Goal: Information Seeking & Learning: Learn about a topic

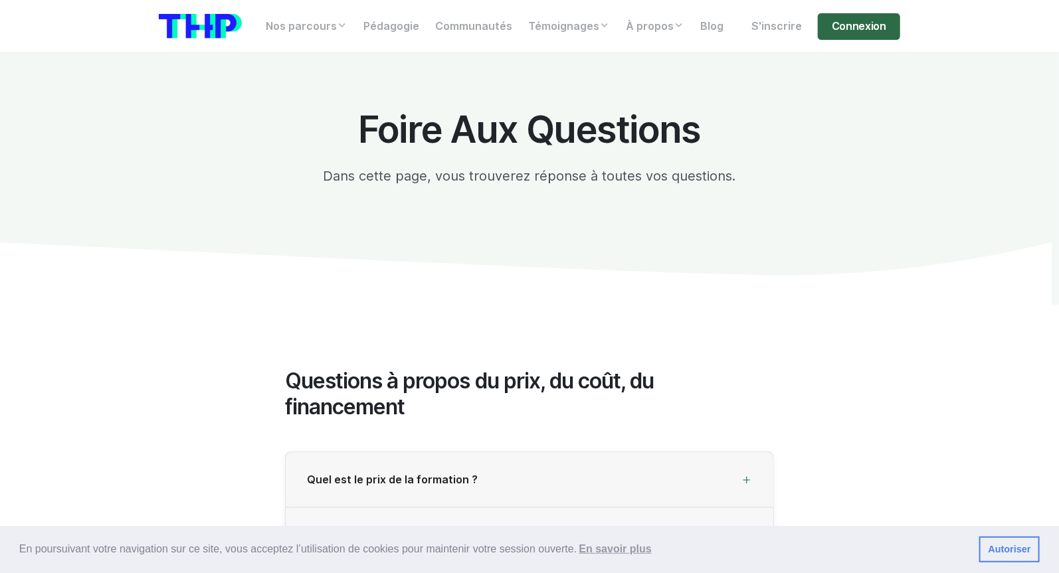
click at [880, 29] on link "Connexion" at bounding box center [859, 26] width 82 height 27
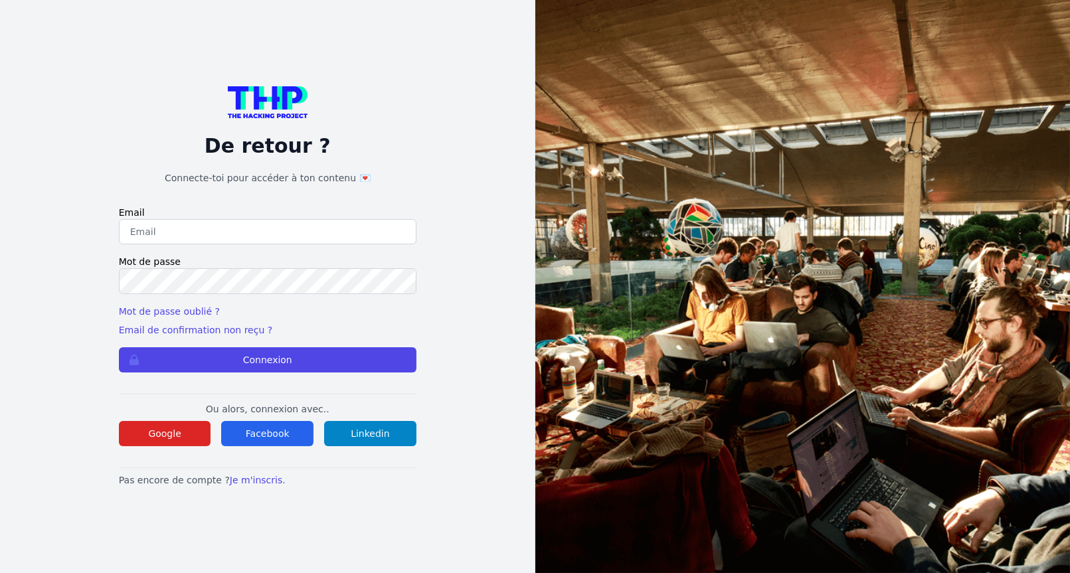
type input "Enzonatali75@gmail.com"
click at [324, 345] on form "Email Enzonatali75@gmail.com Mot de passe Mot de passe oublié ? Email de confir…" at bounding box center [268, 289] width 298 height 166
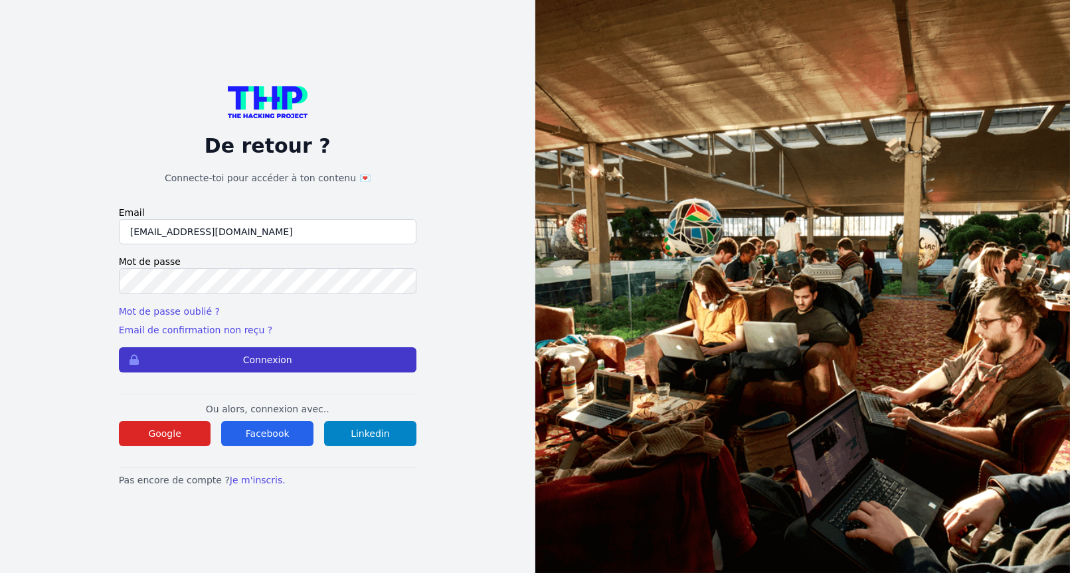
click at [333, 349] on button "Connexion" at bounding box center [268, 359] width 298 height 25
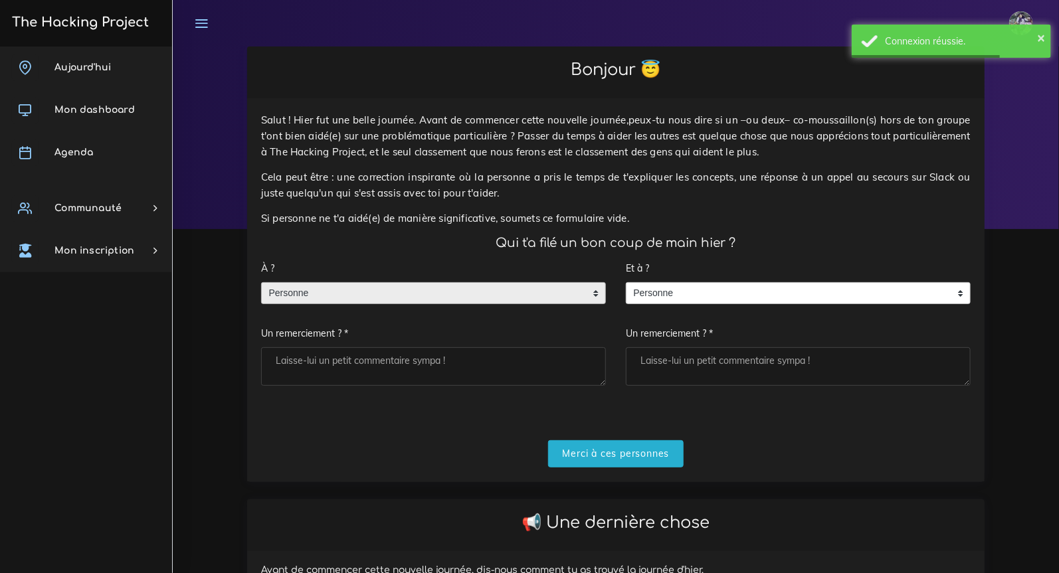
click at [500, 302] on span "Personne" at bounding box center [424, 293] width 324 height 21
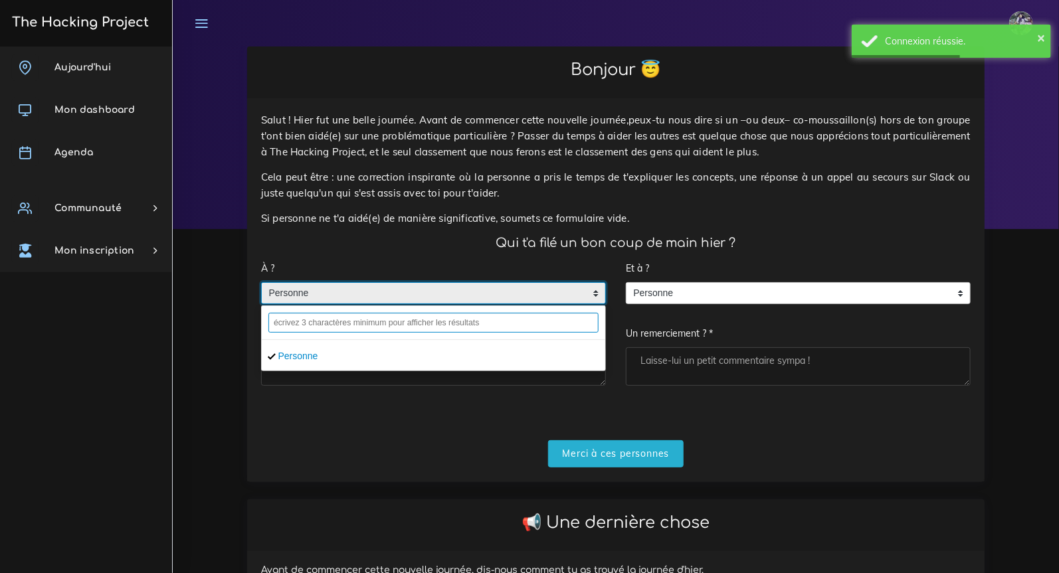
click at [456, 322] on input "text" at bounding box center [433, 323] width 330 height 20
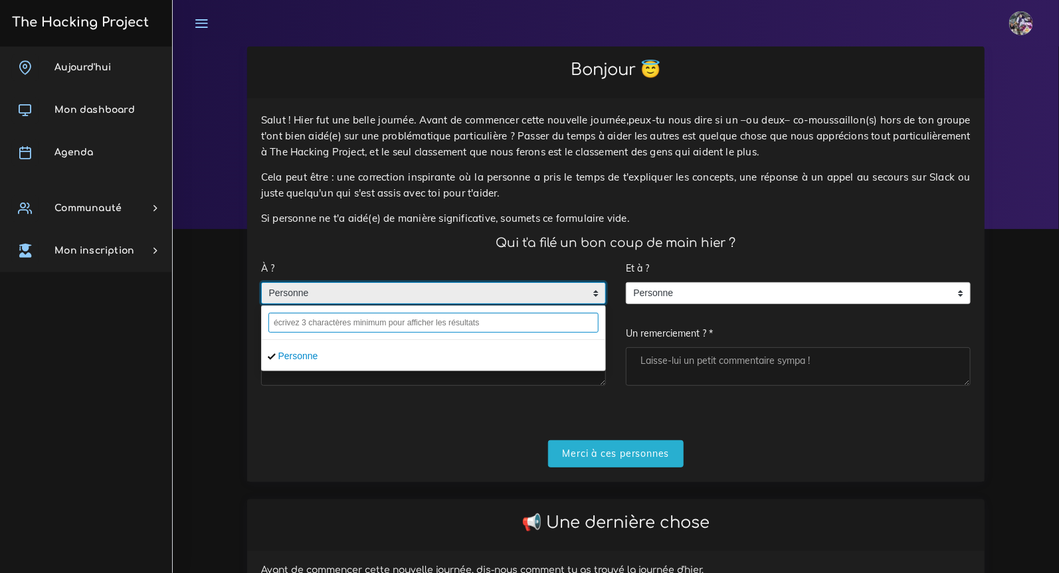
click at [456, 324] on input "text" at bounding box center [433, 323] width 330 height 20
type input "u"
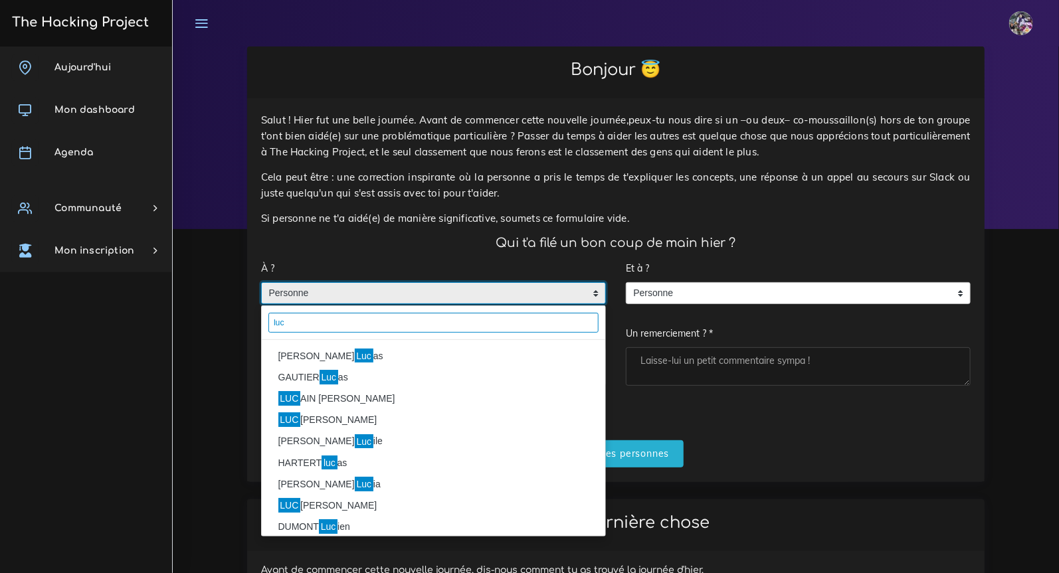
type input "luc"
click at [403, 349] on li "MIRANDA Luc as" at bounding box center [433, 355] width 343 height 21
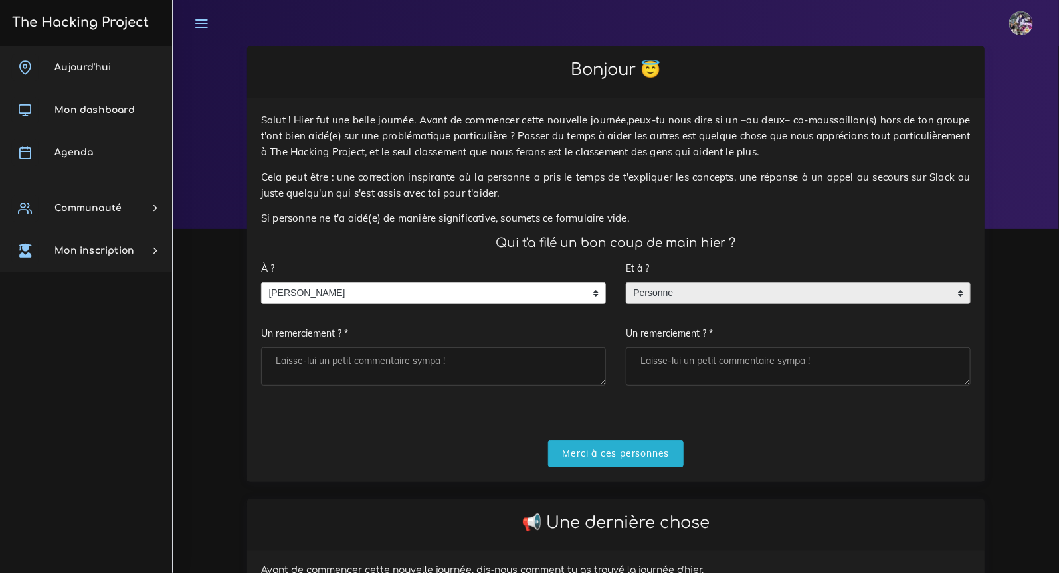
click at [673, 299] on span "Personne" at bounding box center [788, 293] width 324 height 21
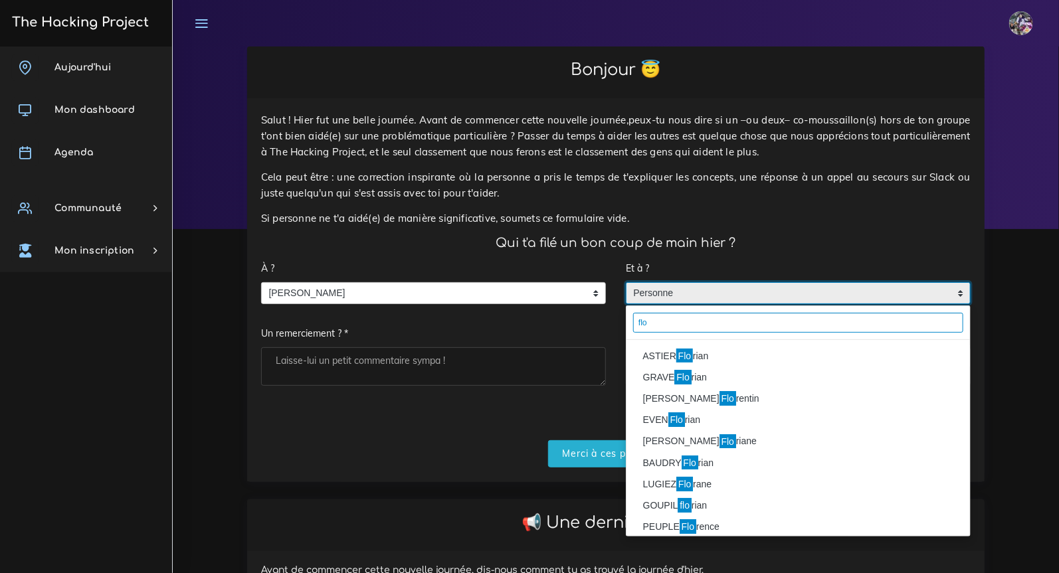
type input "flo"
click at [706, 355] on li "ASTIER Flo rian" at bounding box center [797, 355] width 343 height 21
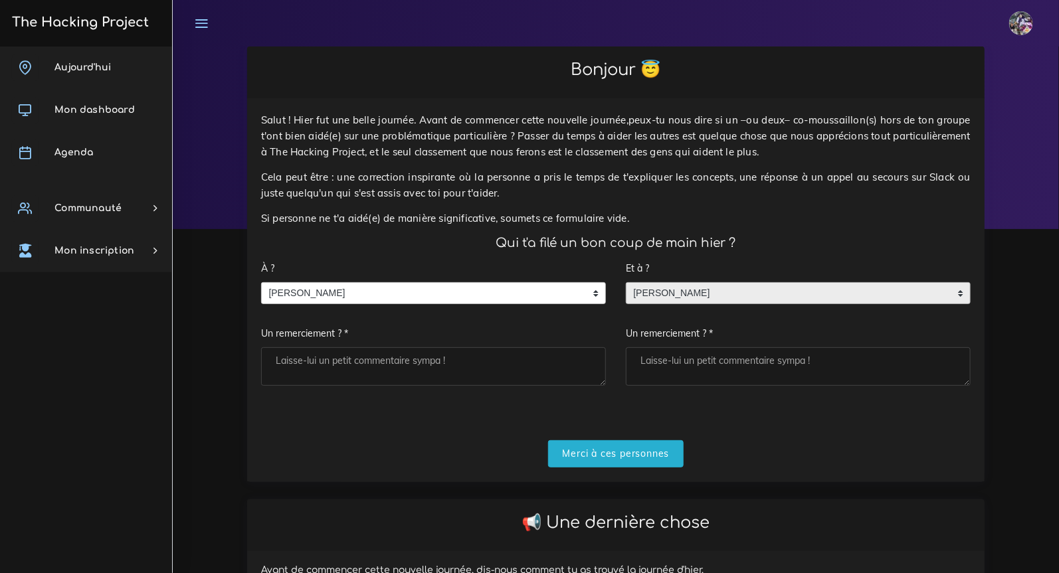
click at [501, 363] on textarea "Un remerciement ? *" at bounding box center [433, 366] width 345 height 39
click at [631, 455] on input "Merci à ces personnes" at bounding box center [616, 453] width 136 height 27
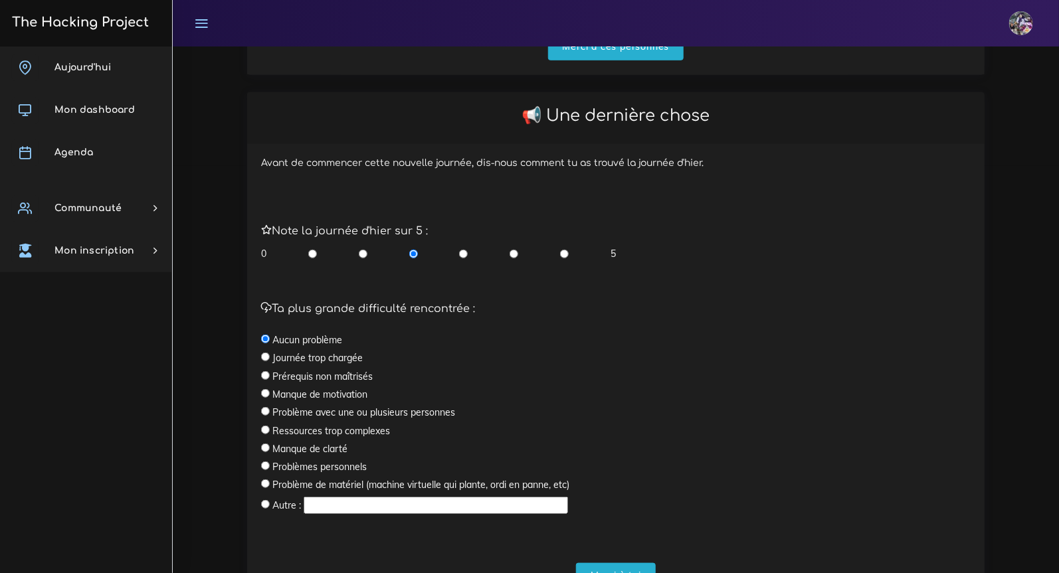
scroll to position [475, 0]
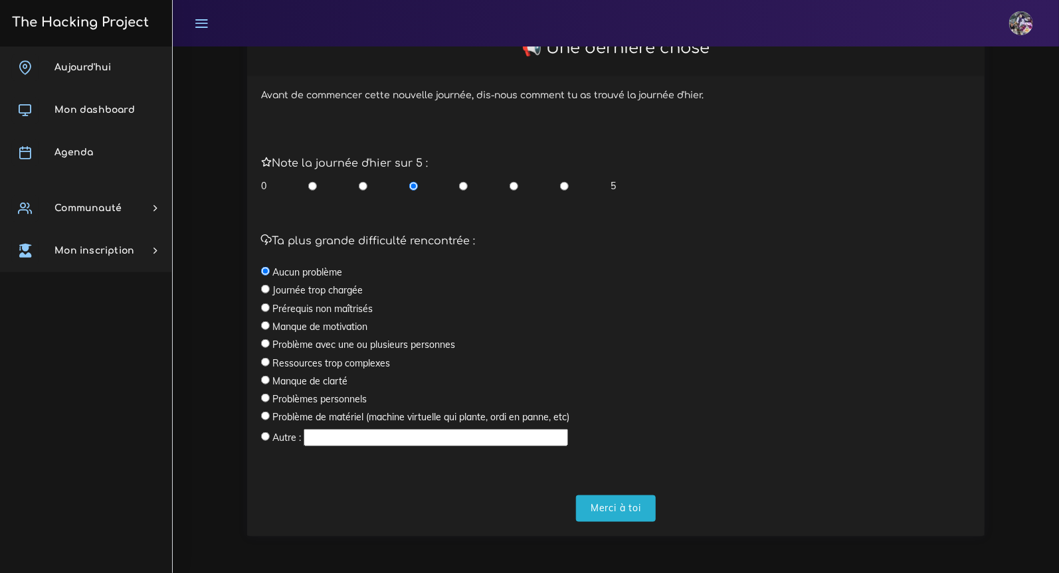
click at [564, 188] on input "radio" at bounding box center [564, 185] width 9 height 13
radio input "true"
click at [622, 500] on input "Merci à toi" at bounding box center [616, 509] width 80 height 27
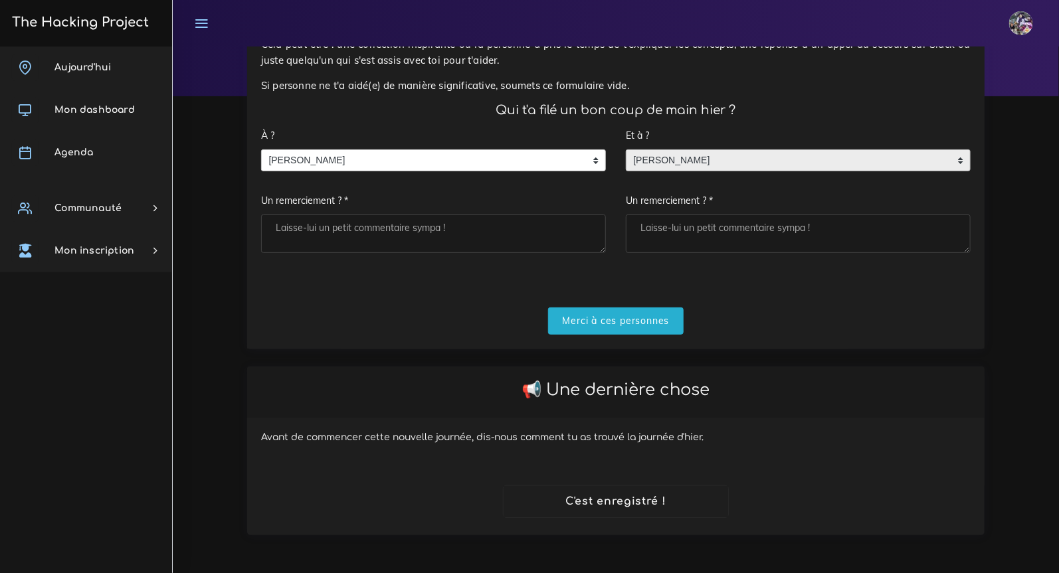
scroll to position [133, 0]
click at [484, 244] on textarea "Un remerciement ? *" at bounding box center [433, 234] width 345 height 39
type textarea "merci boss"
click at [711, 241] on textarea "Un remerciement ? *" at bounding box center [798, 234] width 345 height 39
type textarea "binome de choc"
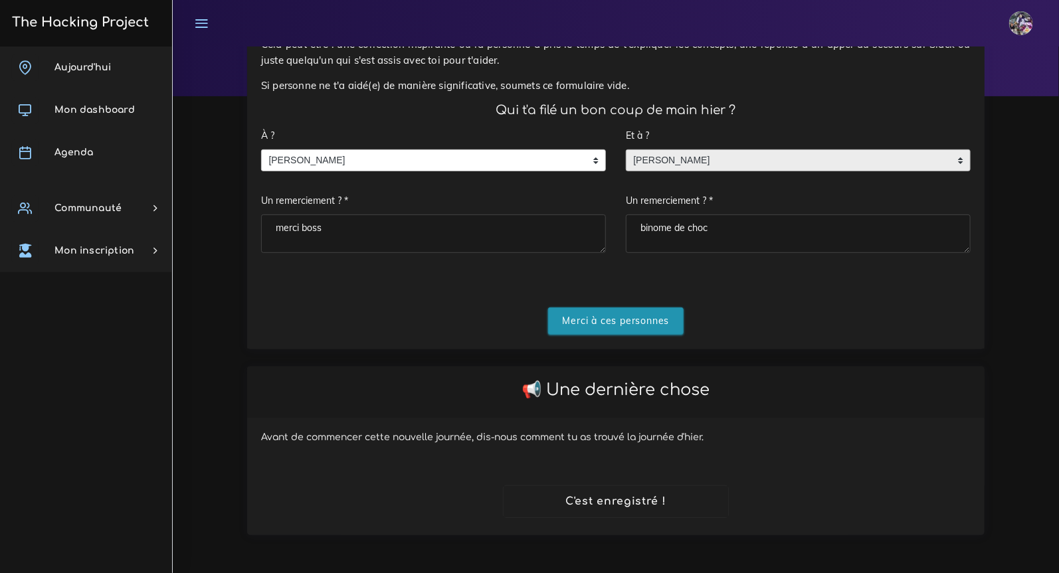
drag, startPoint x: 626, startPoint y: 325, endPoint x: 617, endPoint y: 324, distance: 8.9
click at [626, 325] on input "Merci à ces personnes" at bounding box center [616, 321] width 136 height 27
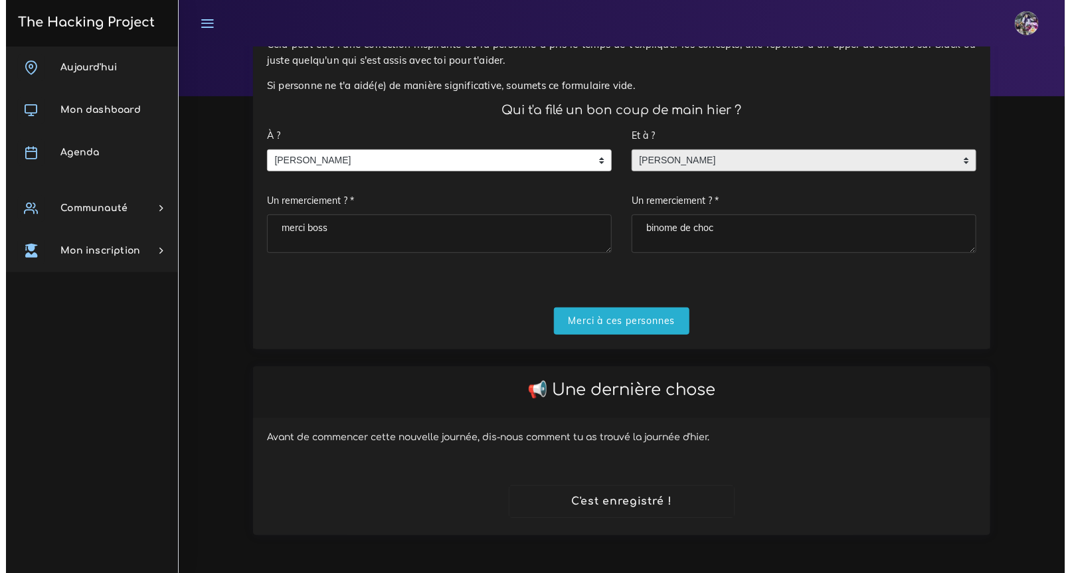
scroll to position [0, 0]
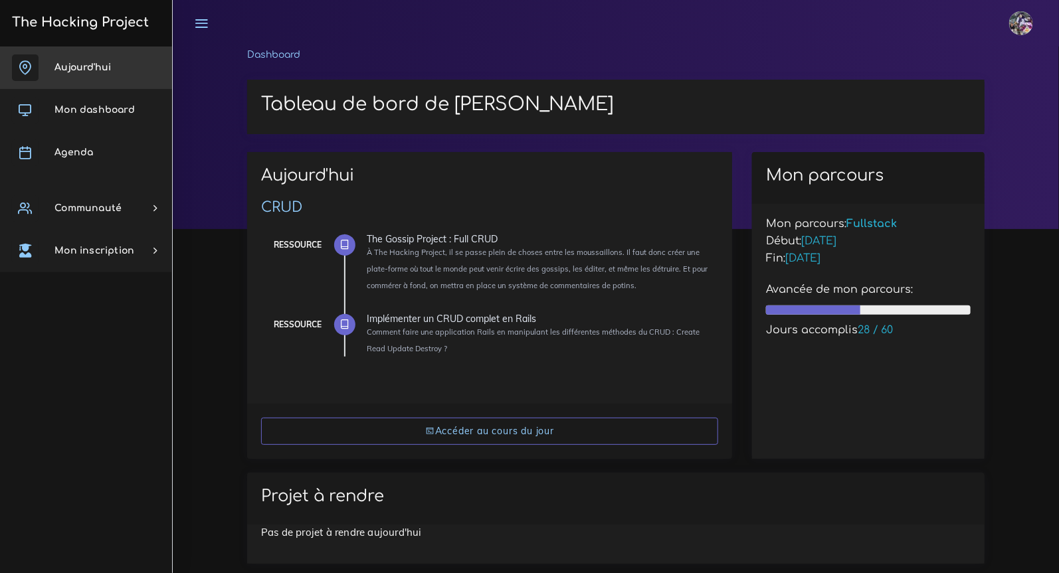
click at [122, 75] on link "Aujourd'hui" at bounding box center [86, 67] width 172 height 43
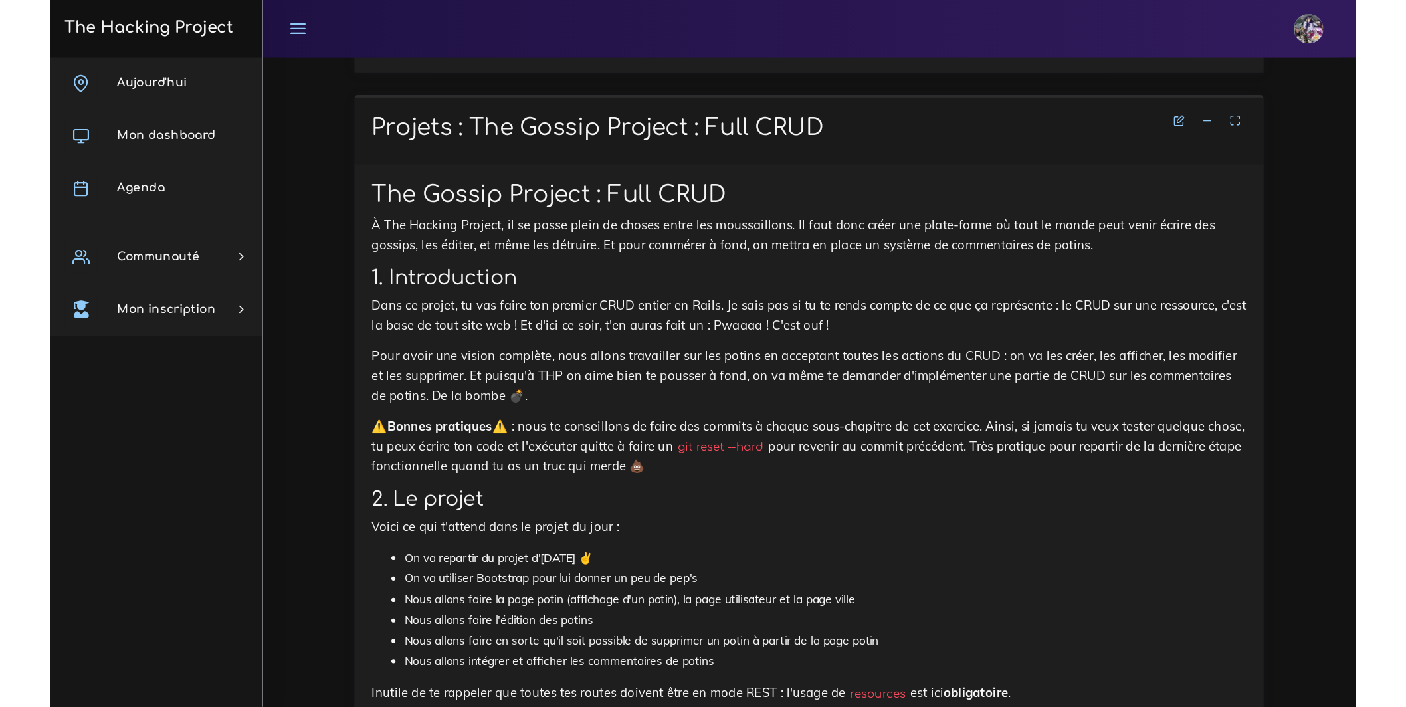
scroll to position [464, 0]
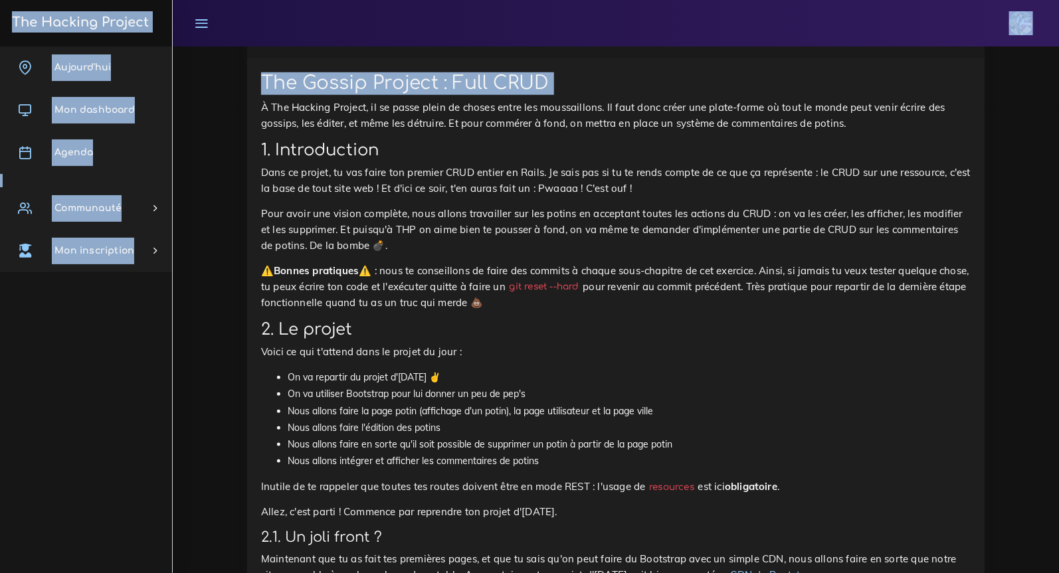
drag, startPoint x: 599, startPoint y: 117, endPoint x: 591, endPoint y: 68, distance: 49.8
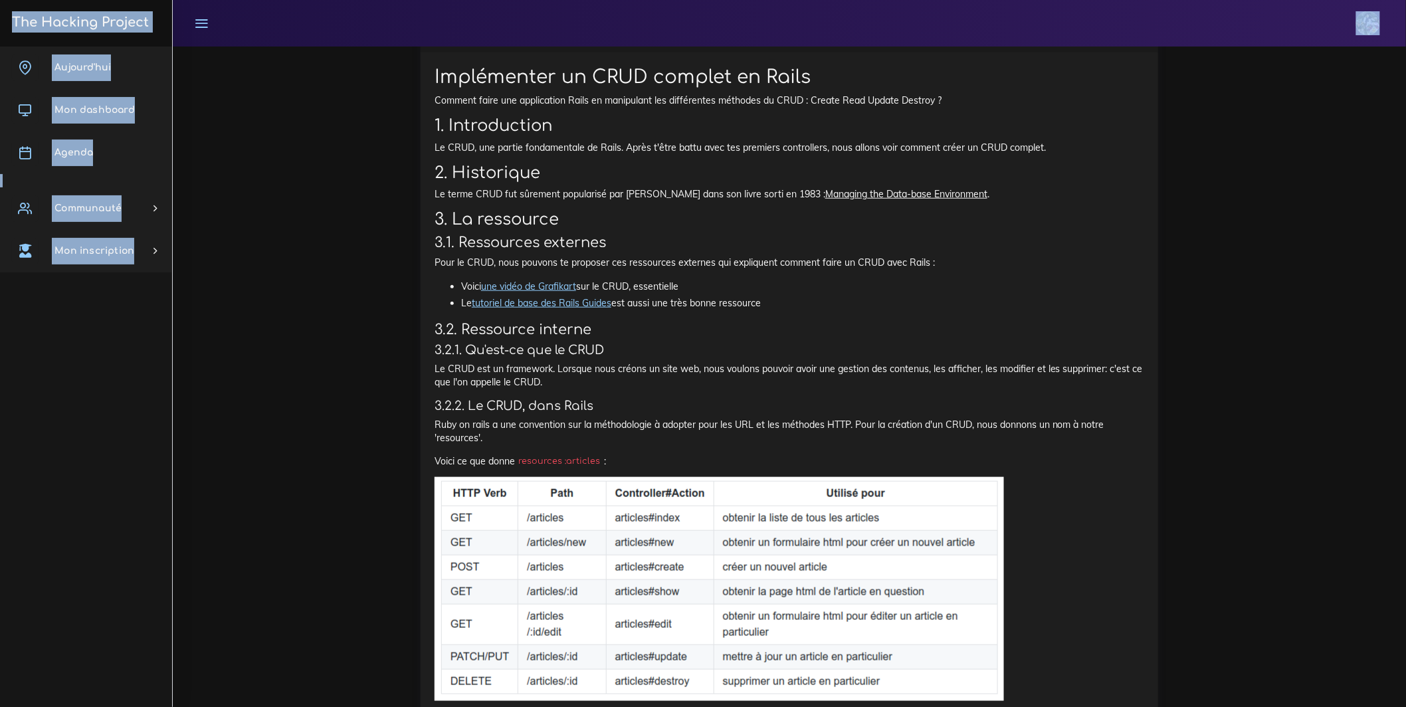
scroll to position [2645, 0]
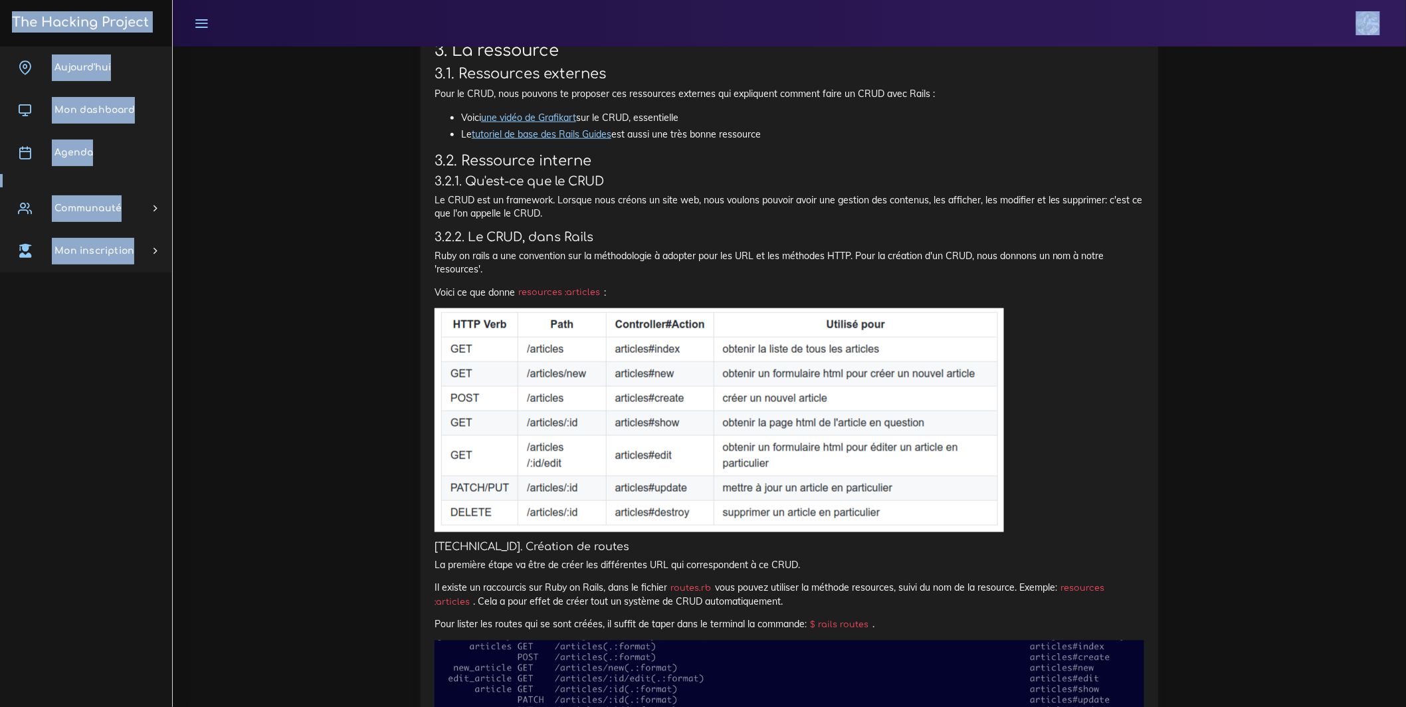
click at [550, 124] on link "une vidéo de Grafikart" at bounding box center [528, 118] width 95 height 12
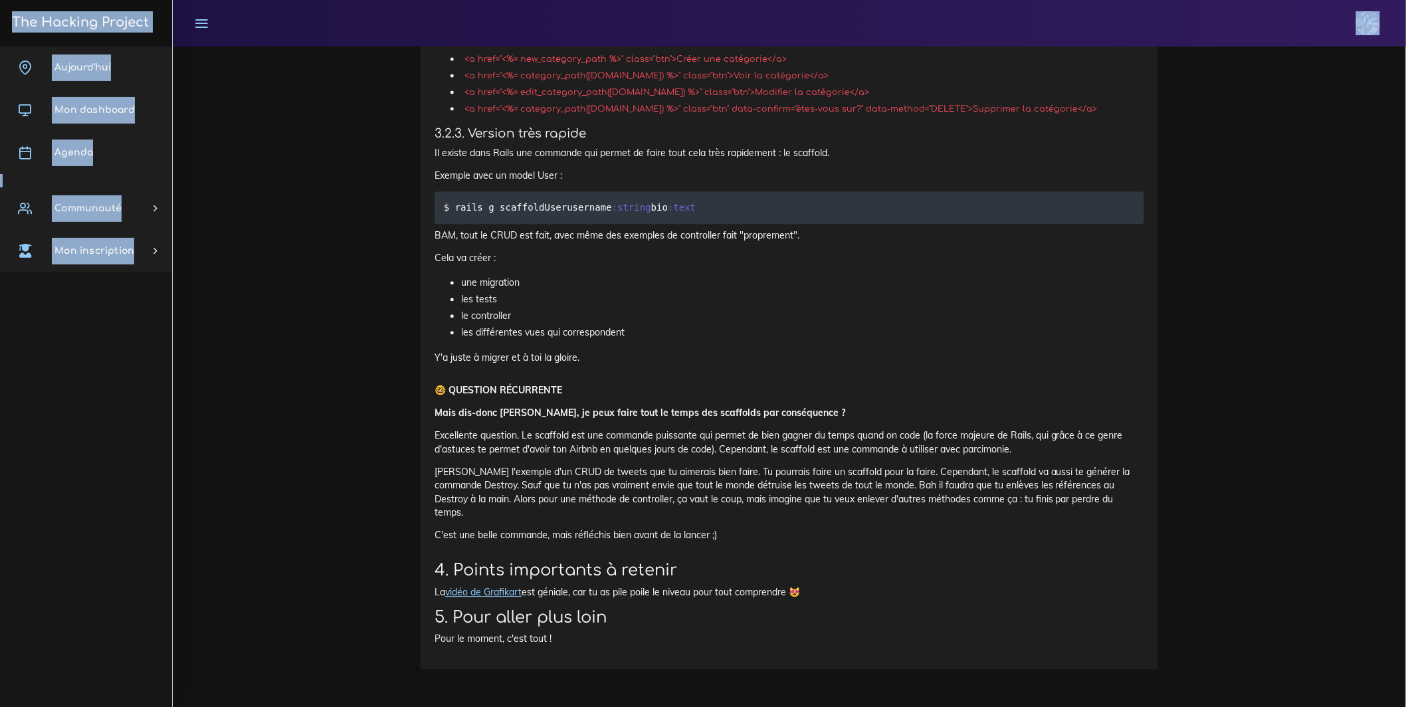
scroll to position [8005, 0]
click at [499, 573] on link "vidéo de Grafikart" at bounding box center [483, 592] width 76 height 12
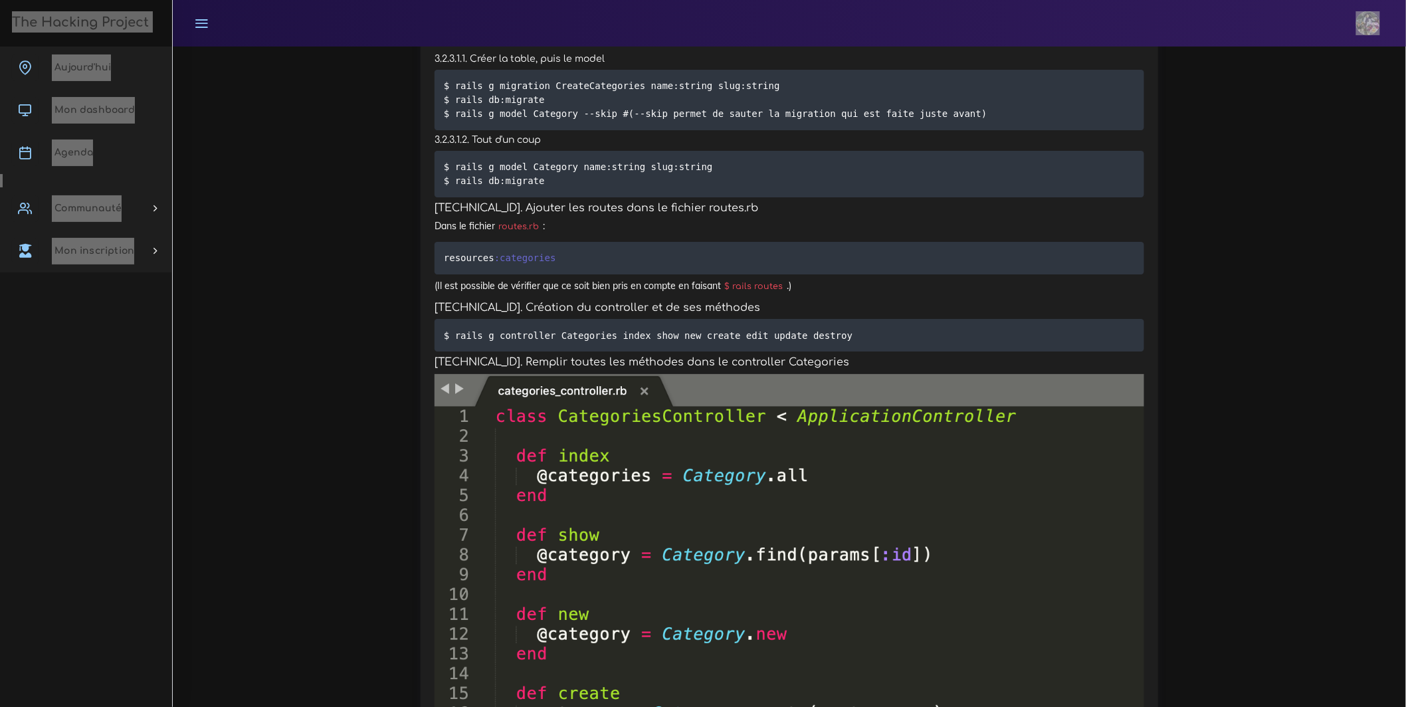
scroll to position [6287, 0]
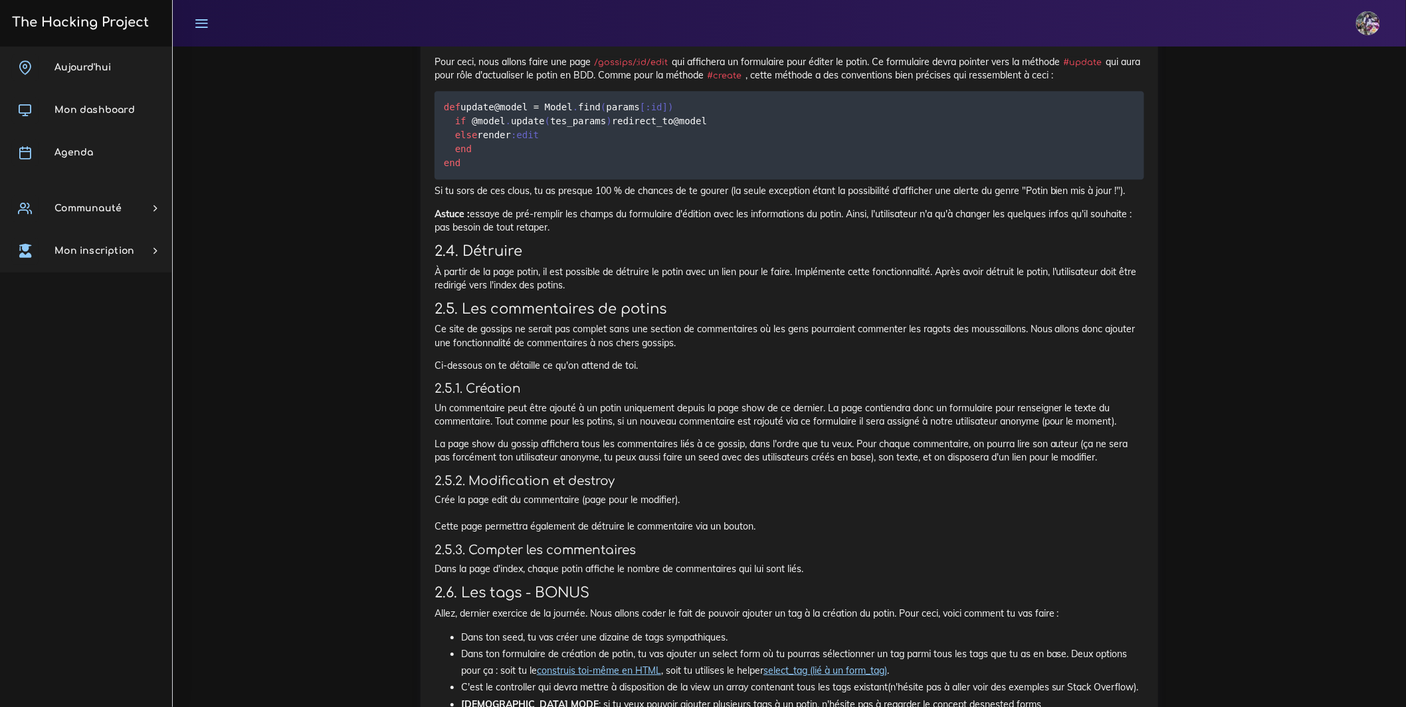
scroll to position [1737, 0]
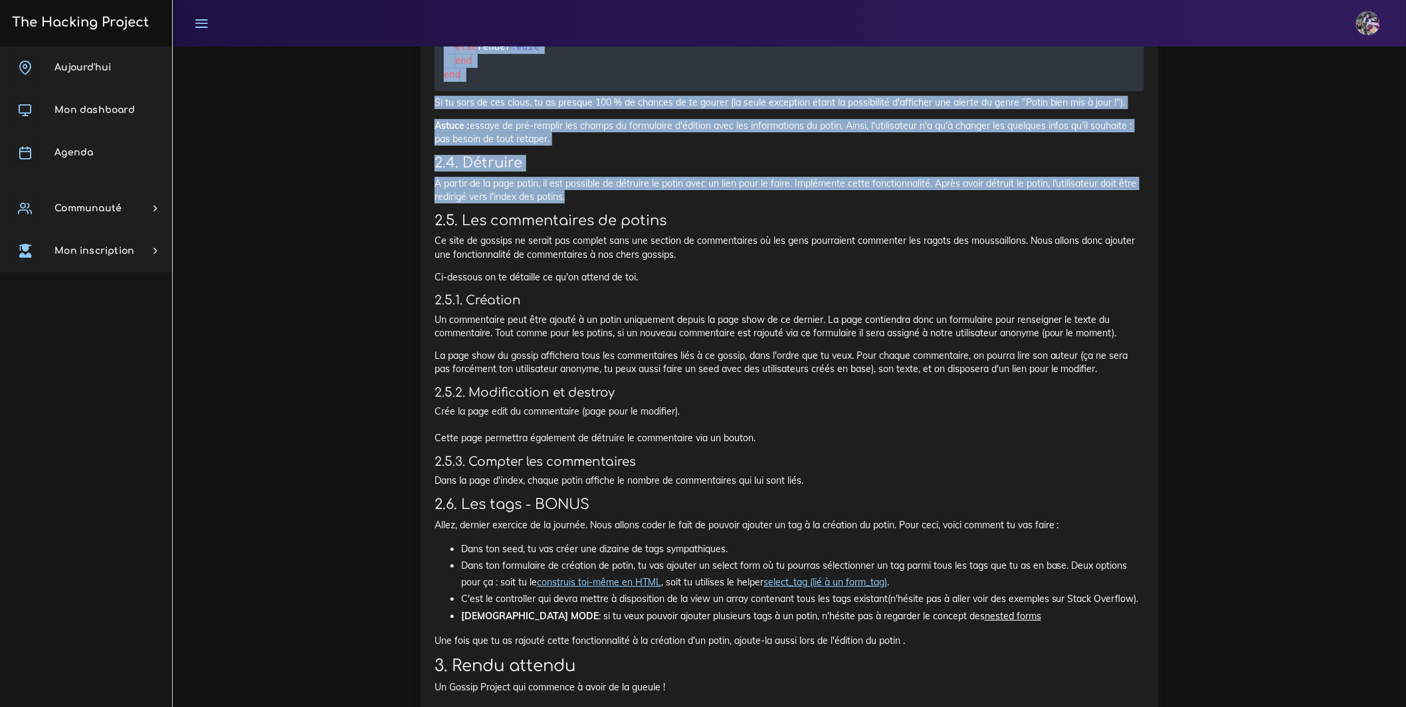
drag, startPoint x: 717, startPoint y: 406, endPoint x: 444, endPoint y: 66, distance: 436.1
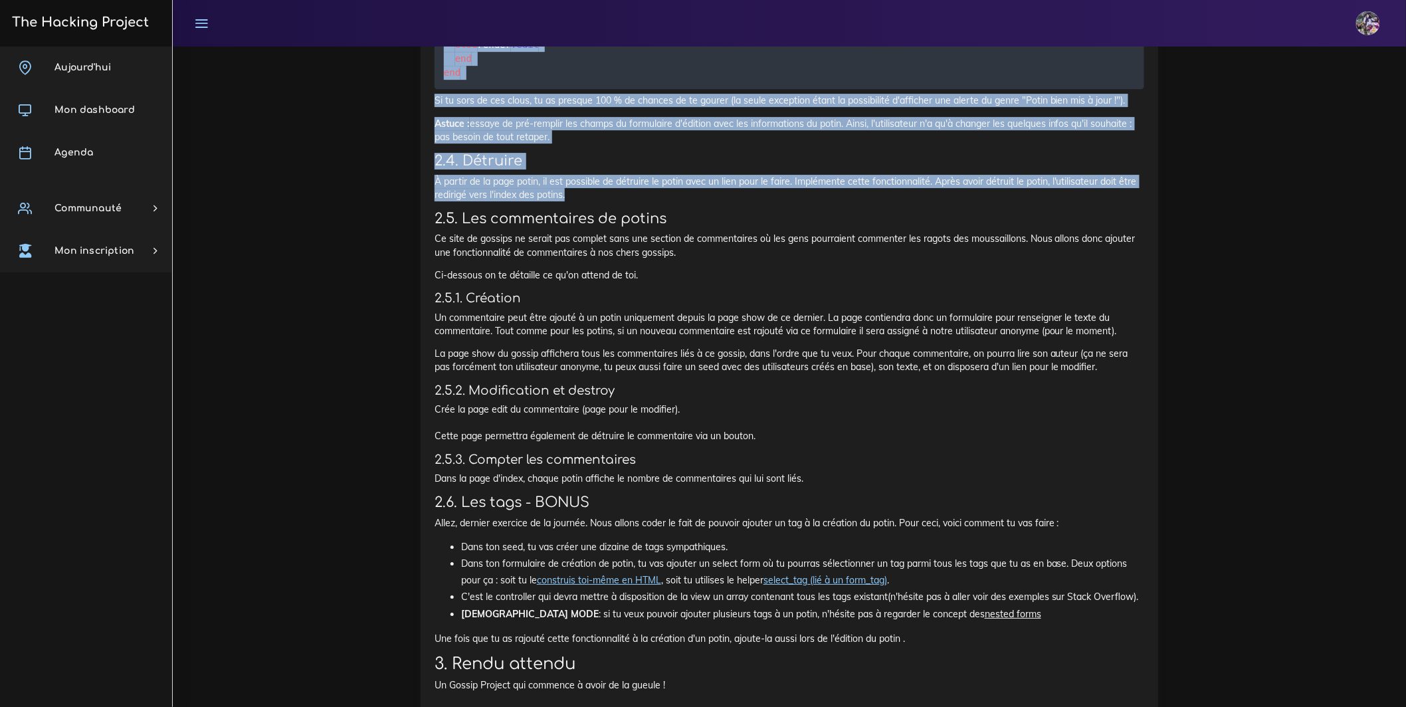
scroll to position [1740, 0]
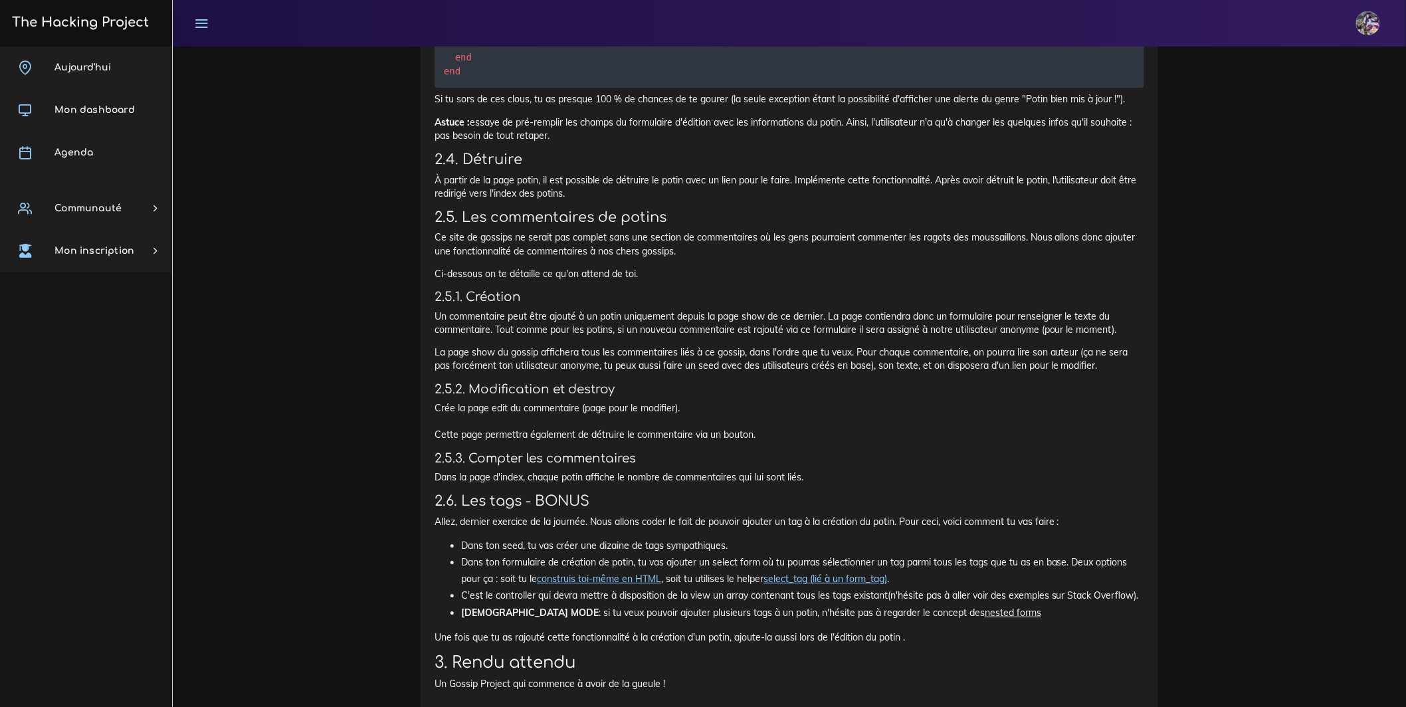
click at [730, 226] on h3 "2.5. Les commentaires de potins" at bounding box center [788, 217] width 709 height 17
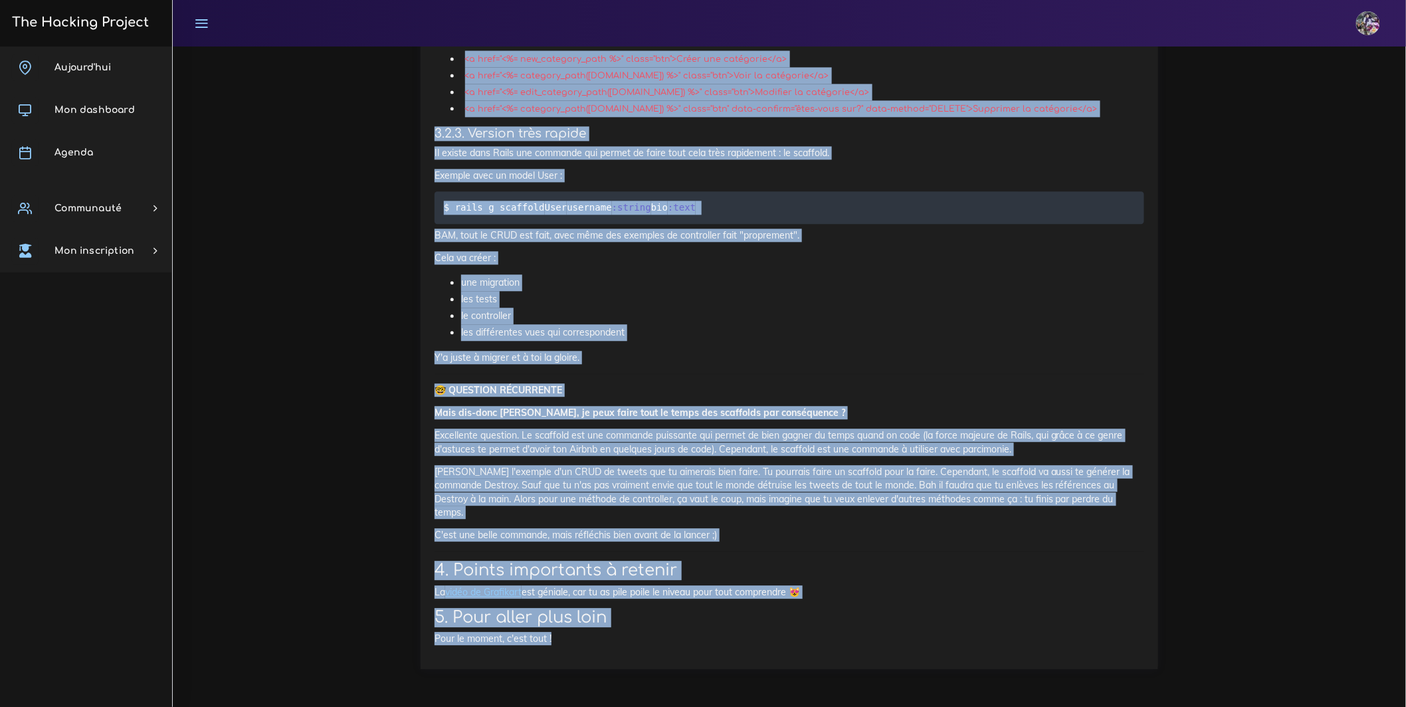
scroll to position [8005, 0]
drag, startPoint x: 435, startPoint y: 389, endPoint x: 877, endPoint y: 706, distance: 544.0
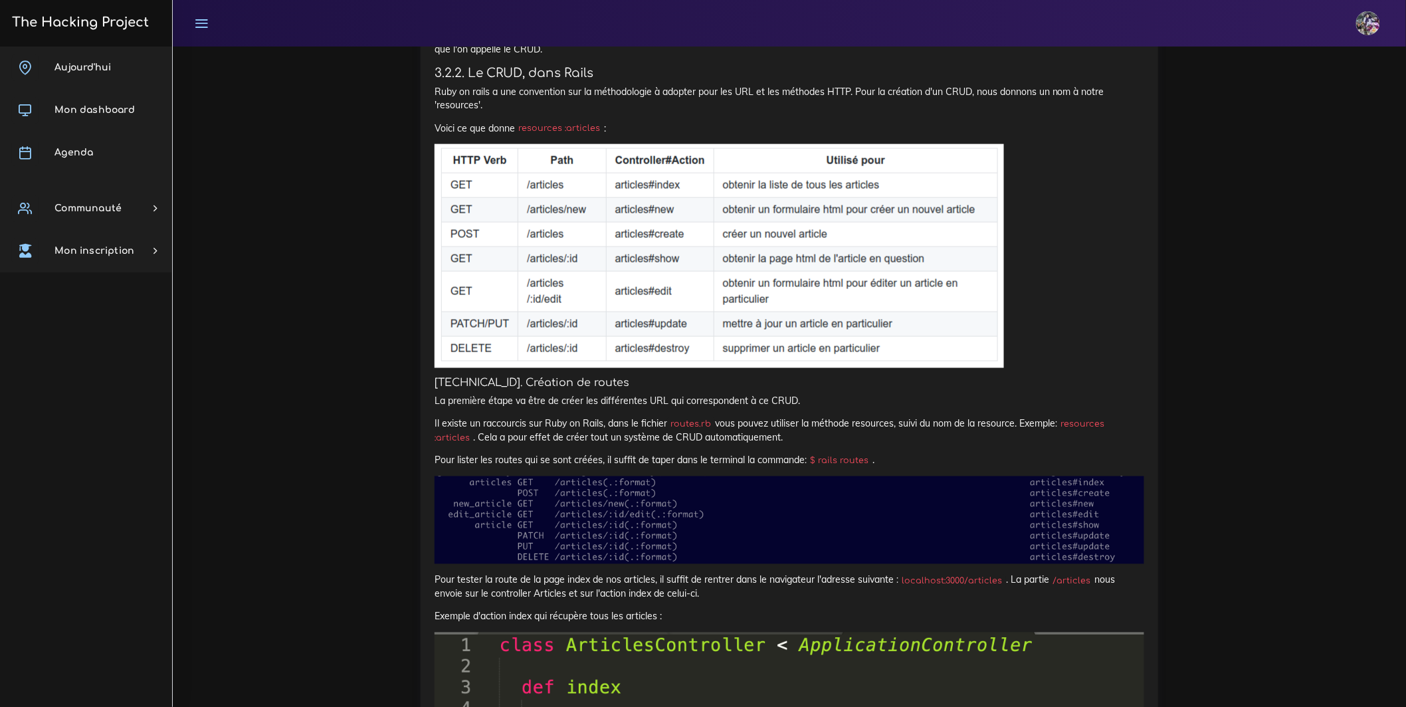
scroll to position [2506, 0]
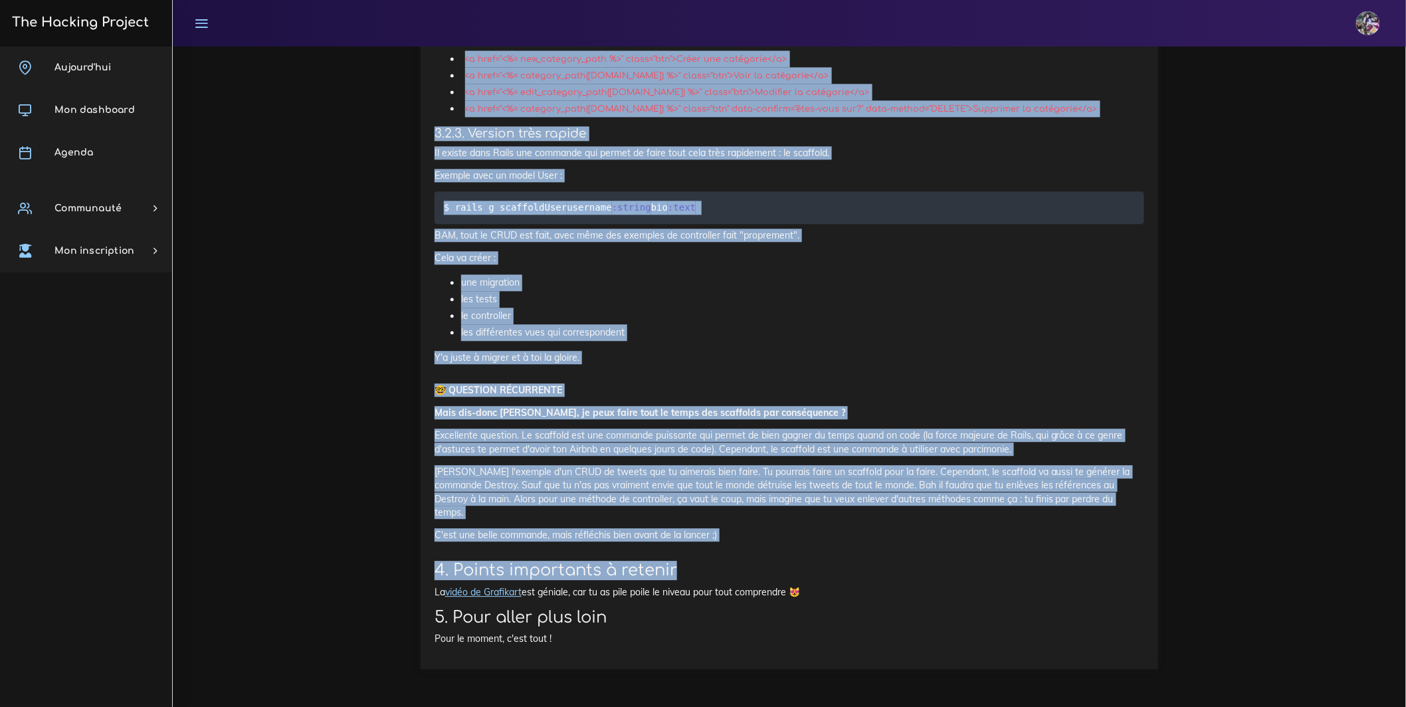
scroll to position [8005, 0]
drag, startPoint x: 436, startPoint y: 269, endPoint x: 862, endPoint y: 539, distance: 504.0
copy div "Loremipsu : Dolorsitame co ADIP elitsed do Eiusm Temporincid ut LABO etdolor ma…"
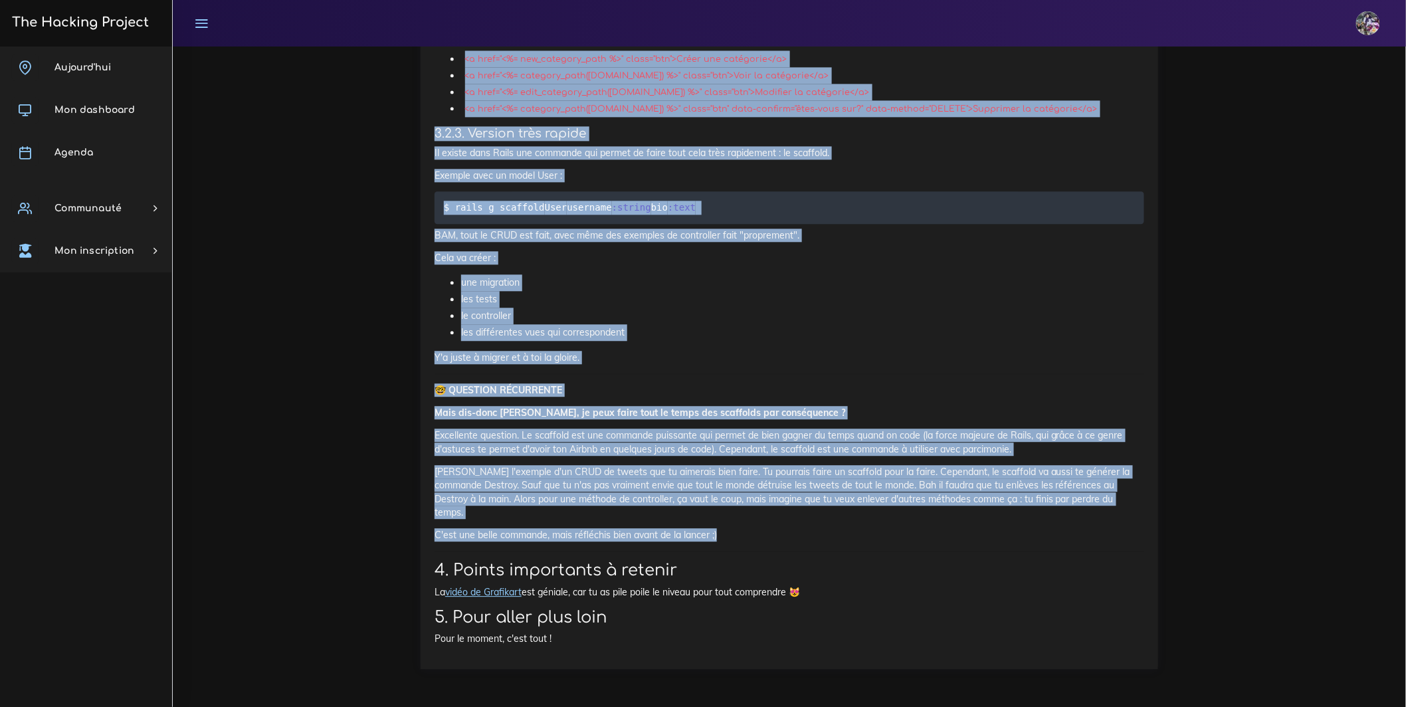
click at [690, 341] on li "les différentes vues qui correspondent" at bounding box center [802, 332] width 683 height 17
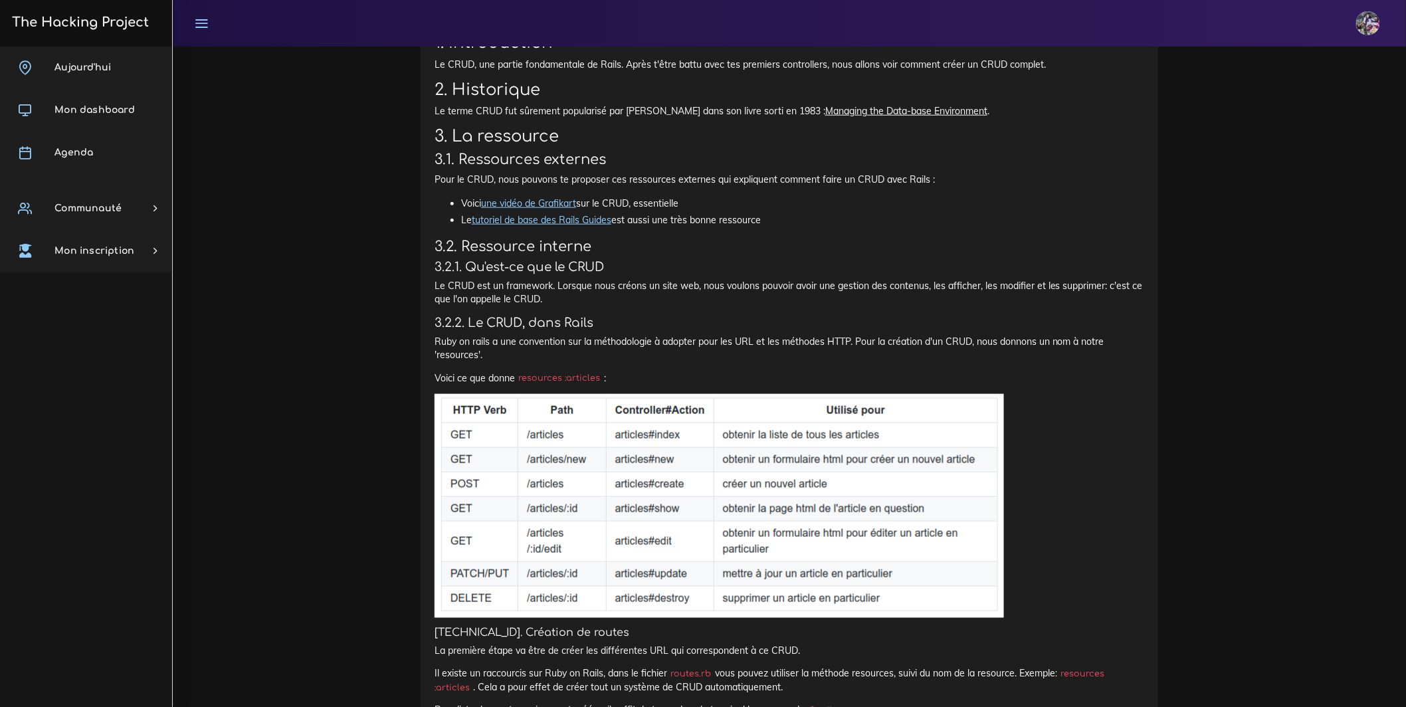
scroll to position [2453, 0]
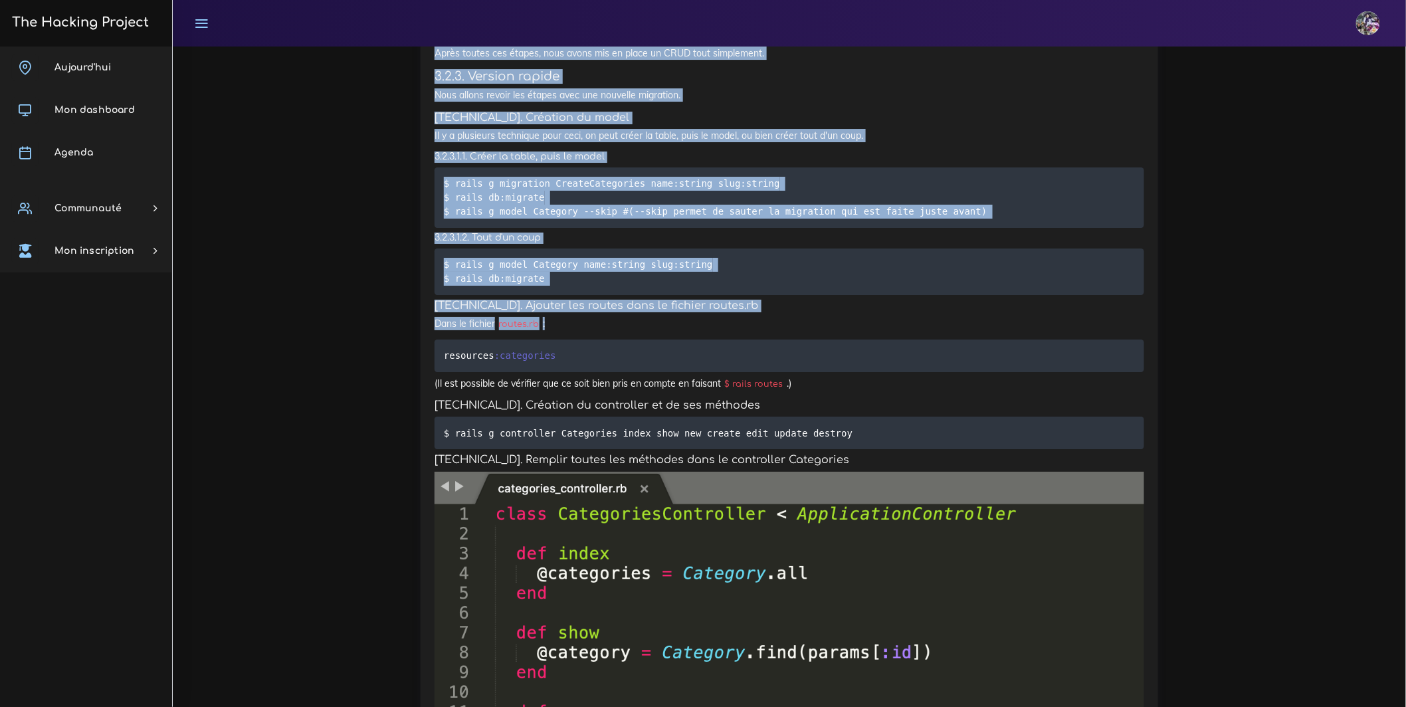
drag, startPoint x: 437, startPoint y: 324, endPoint x: 605, endPoint y: 15, distance: 351.7
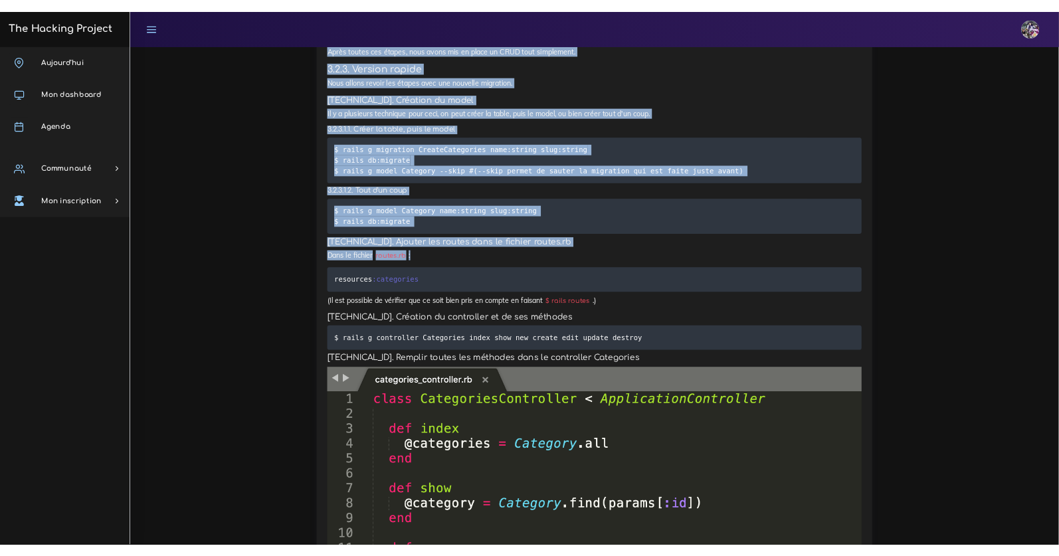
scroll to position [6180, 0]
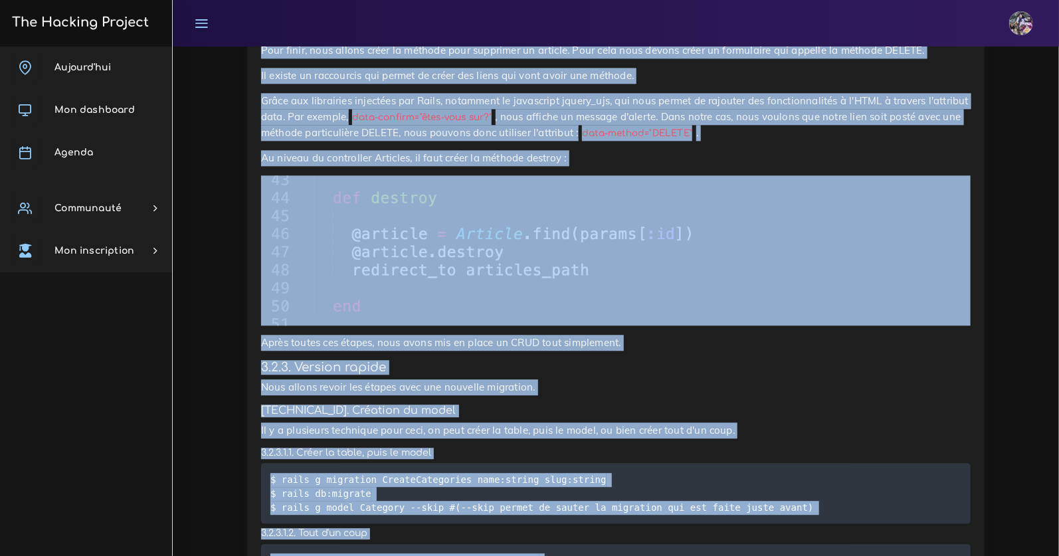
copy div "Loremipsu : Dolorsitame co ADIP elitsed do Eiusm Temporincid ut LABO etdolor ma…"
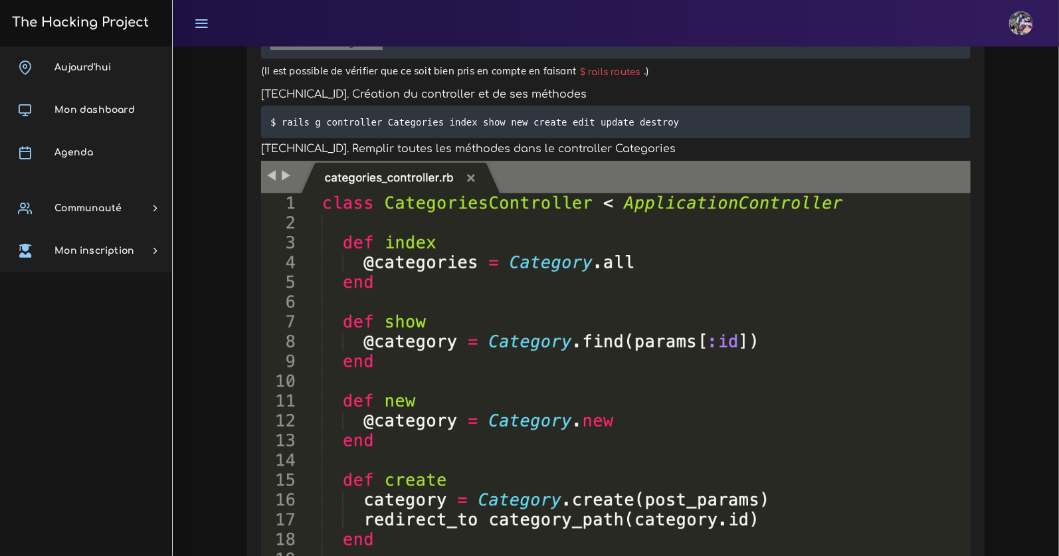
scroll to position [6523, 0]
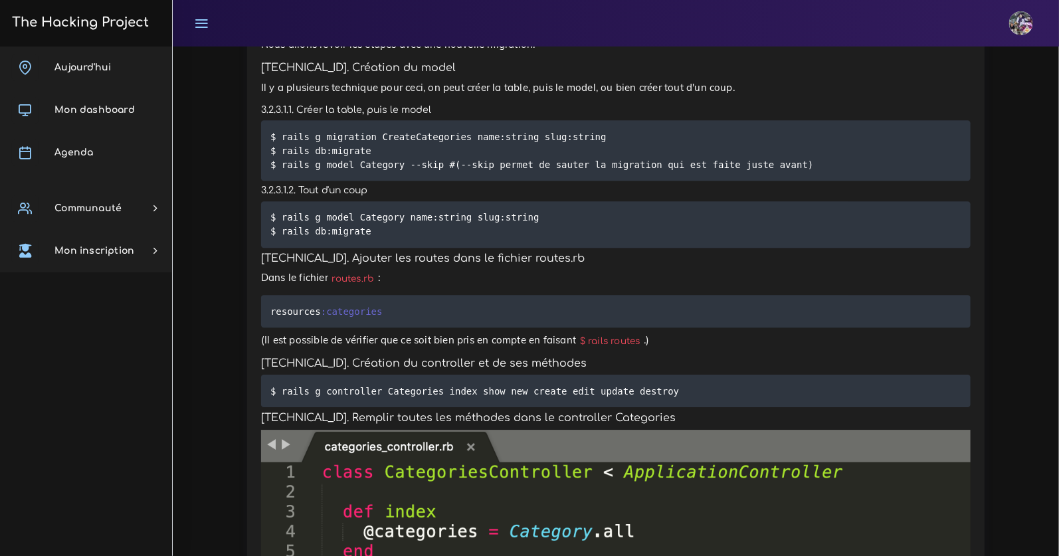
click at [405, 348] on p "(Il est possible de vérifier que ce soit bien pris en compte en faisant $ rails…" at bounding box center [615, 340] width 709 height 16
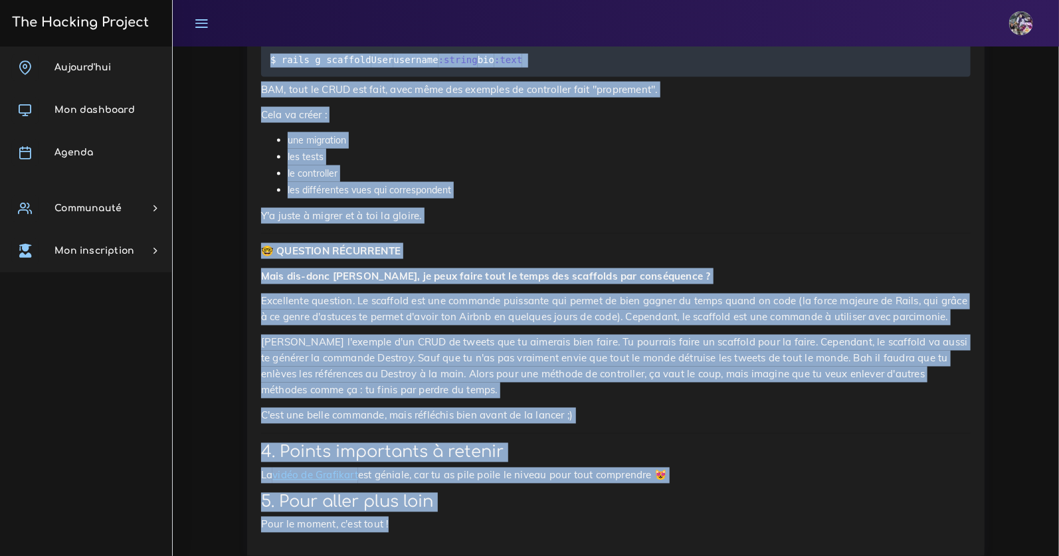
scroll to position [8155, 0]
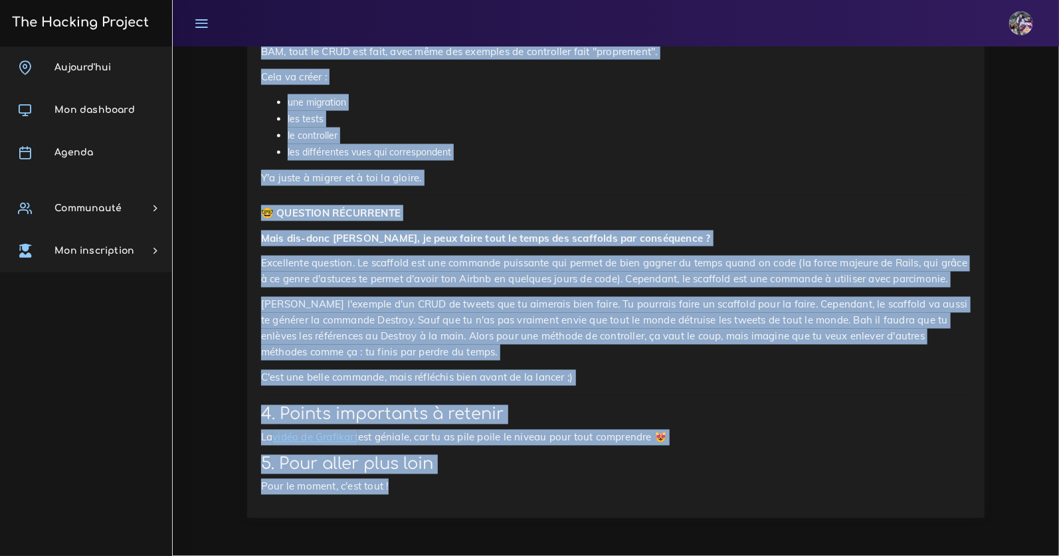
drag, startPoint x: 261, startPoint y: 391, endPoint x: 602, endPoint y: 525, distance: 366.2
copy div "(Lo ips dolorsit am consecte adi el sedd eius temp in utlabo et dolorem $ aliqu…"
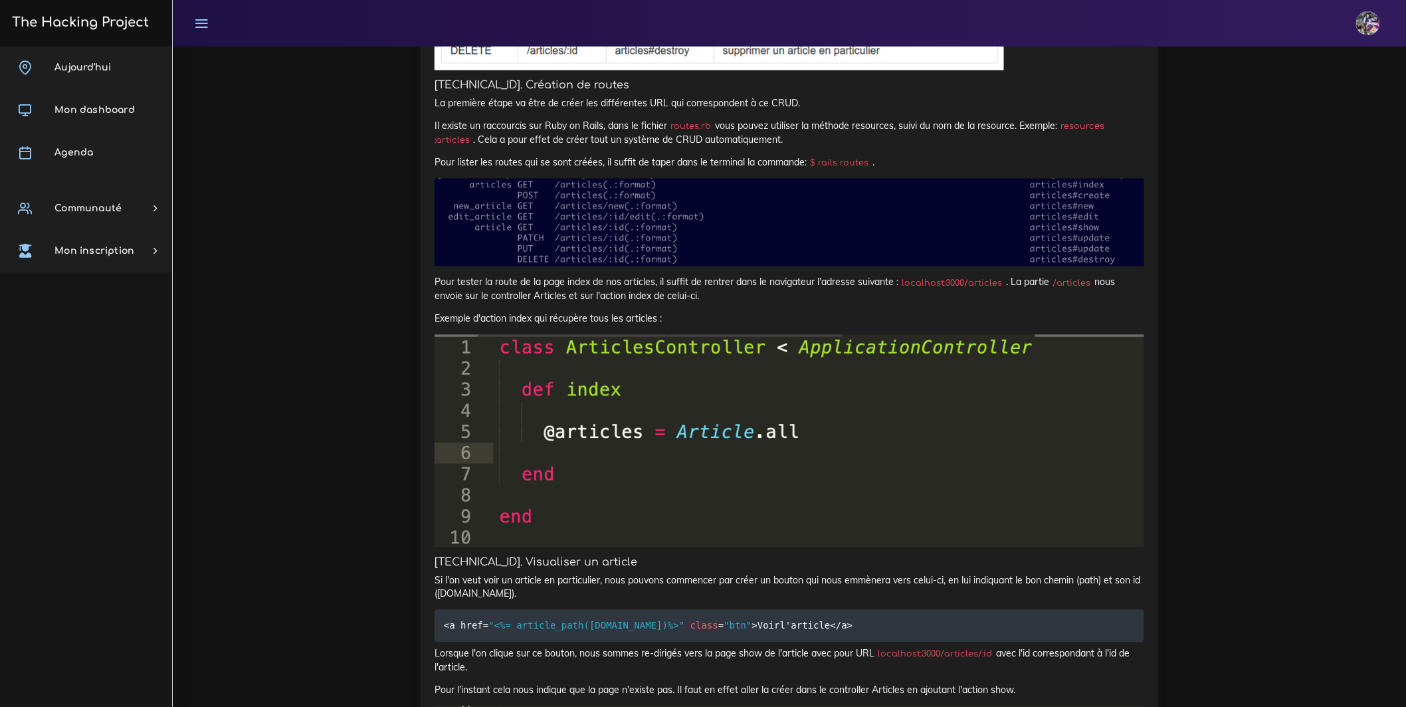
scroll to position [3104, 0]
drag, startPoint x: 549, startPoint y: 163, endPoint x: 627, endPoint y: 7, distance: 174.7
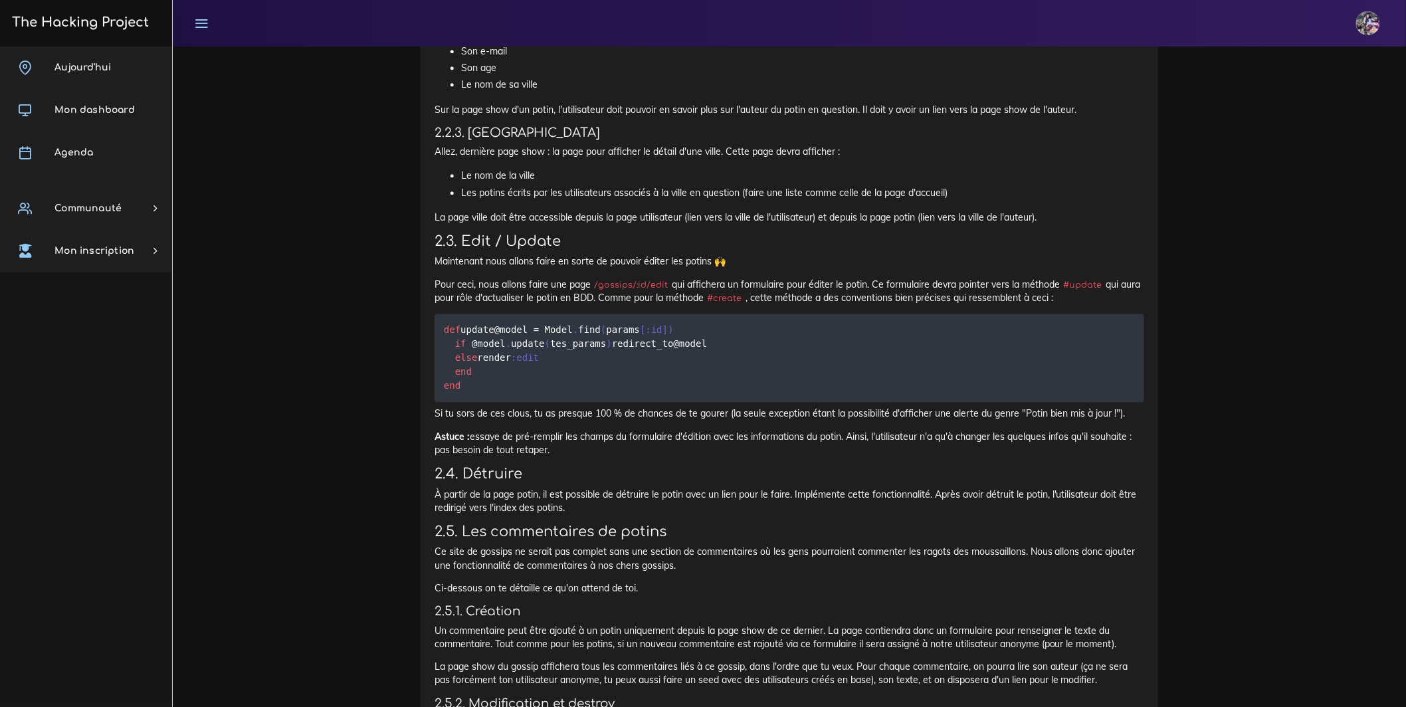
scroll to position [1406, 0]
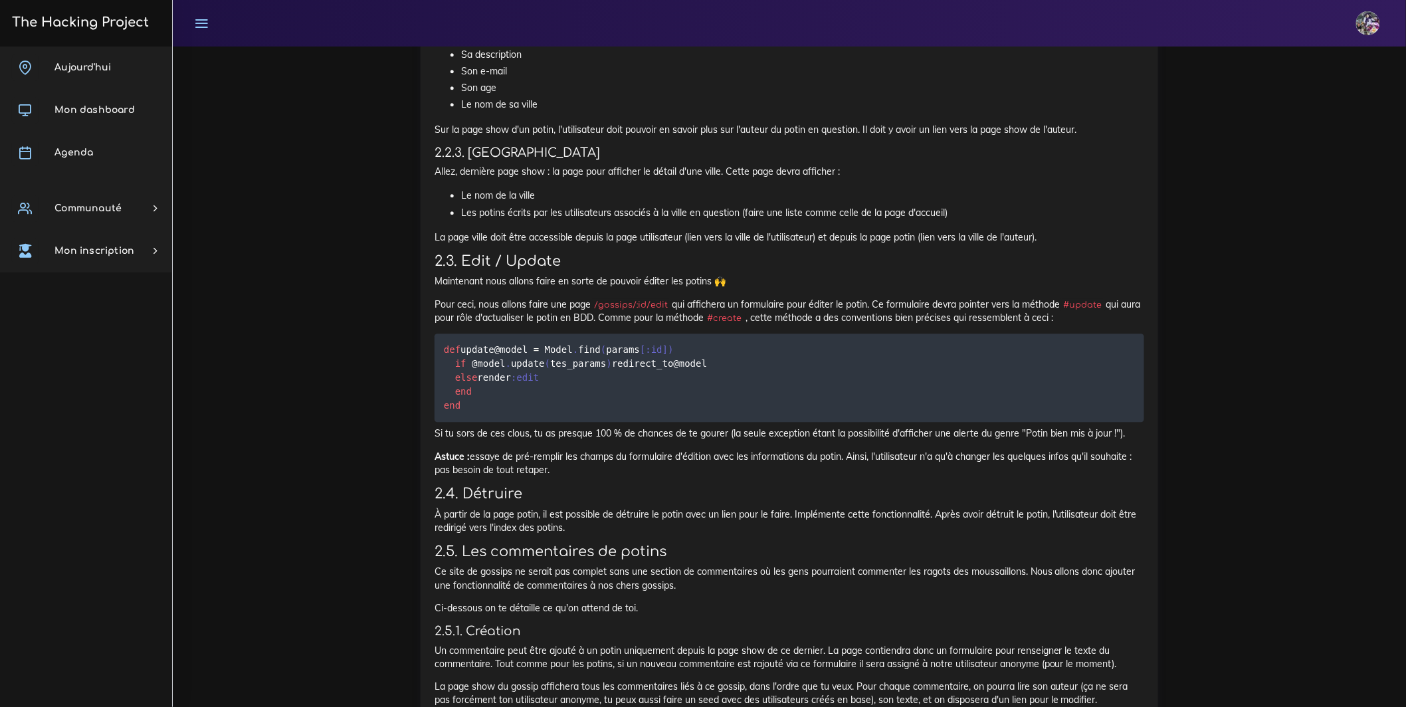
click at [561, 204] on li "Le nom de la ville" at bounding box center [802, 195] width 683 height 17
click at [562, 204] on li "Le nom de la ville" at bounding box center [802, 195] width 683 height 17
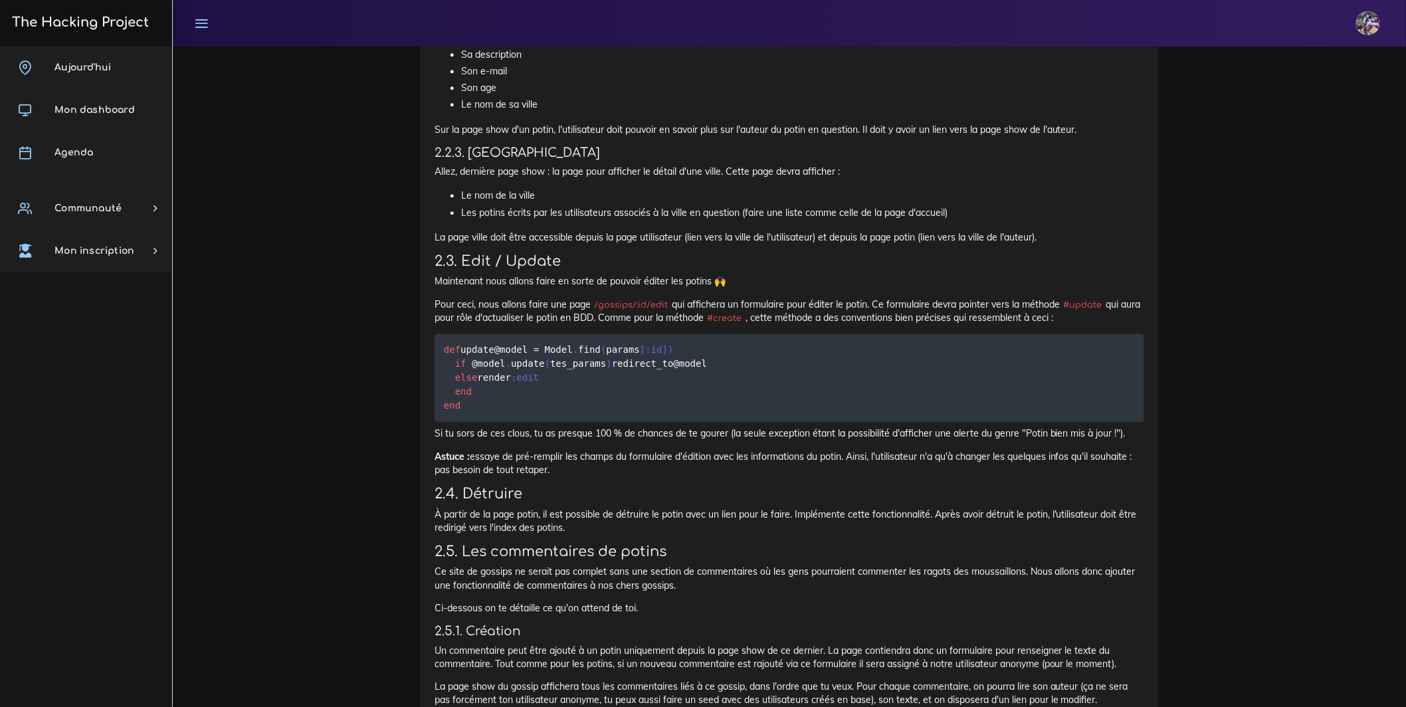
click at [573, 343] on div "The Gossip Project : Full CRUD À The Hacking Project, il se passe plein de chos…" at bounding box center [788, 77] width 709 height 1895
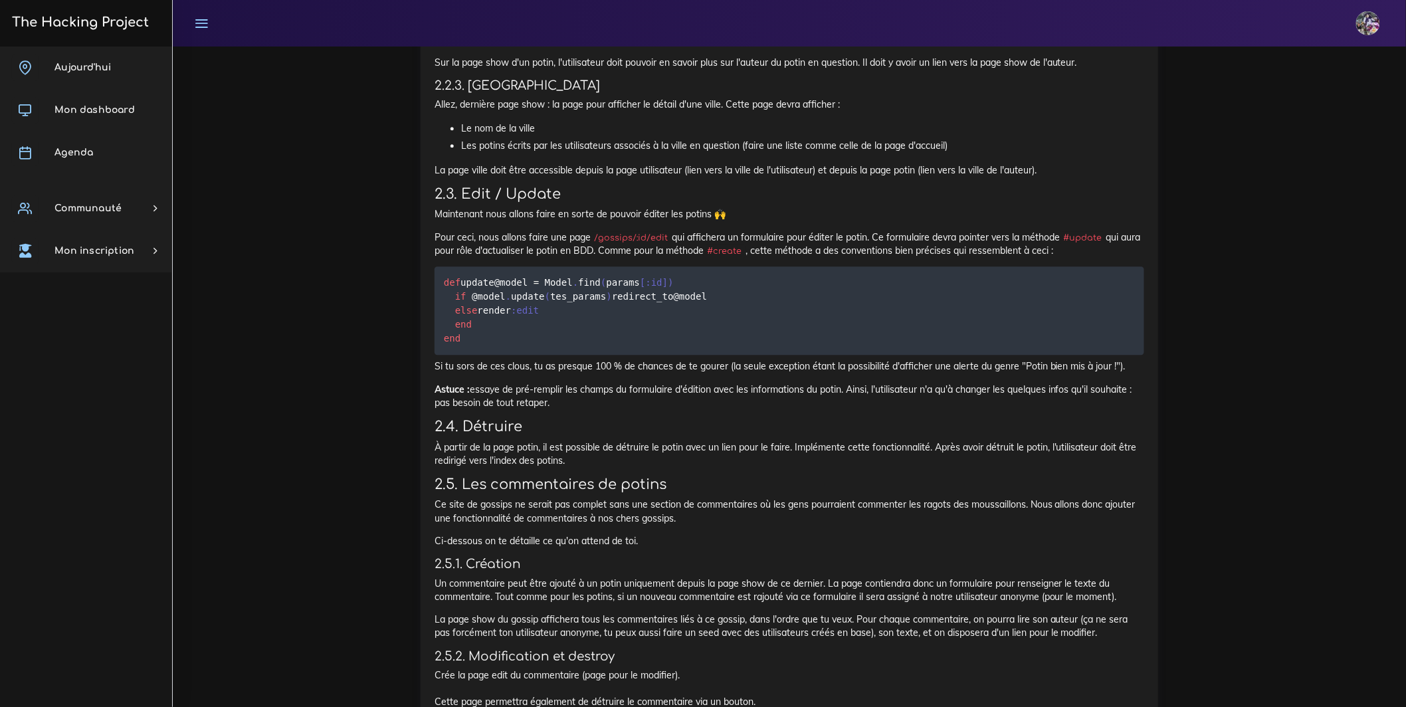
scroll to position [1490, 0]
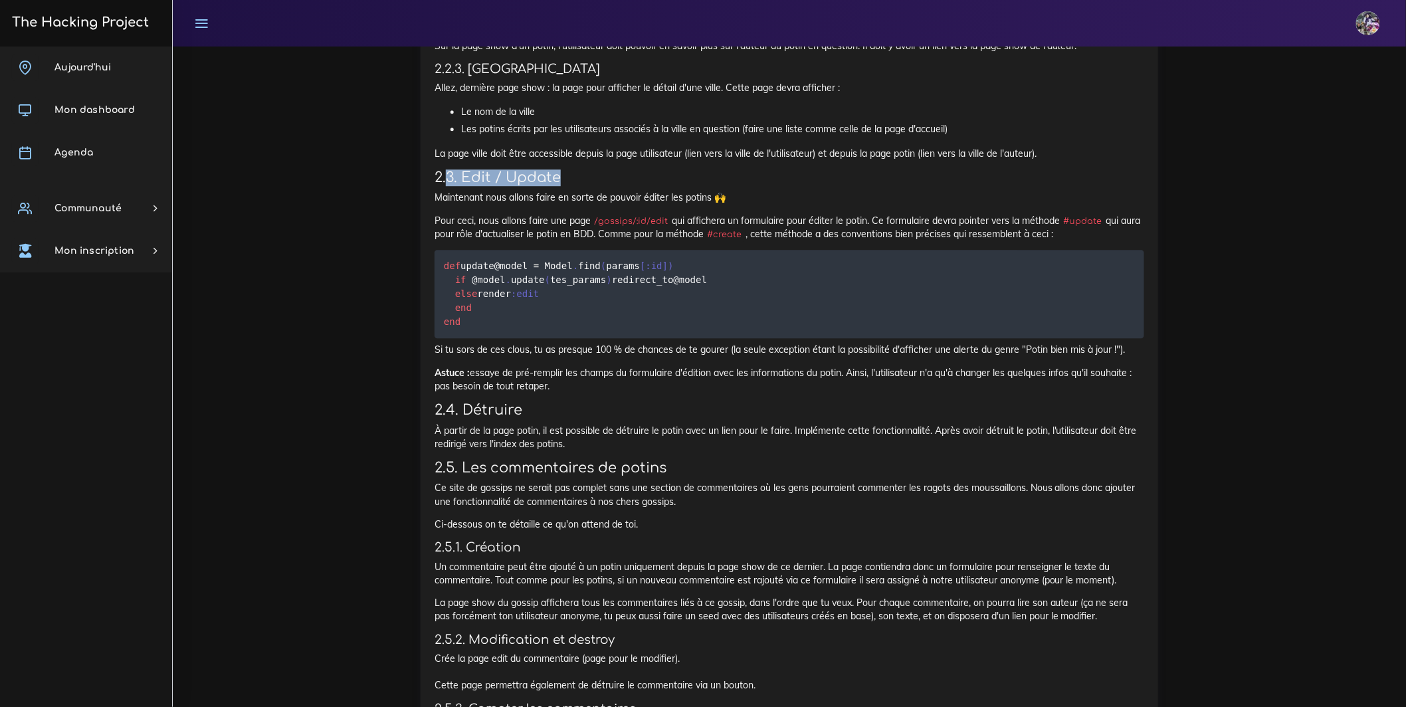
drag, startPoint x: 446, startPoint y: 298, endPoint x: 630, endPoint y: 289, distance: 184.2
click at [630, 186] on h3 "2.3. Edit / Update" at bounding box center [788, 177] width 709 height 17
click at [629, 186] on h3 "2.3. Edit / Update" at bounding box center [788, 177] width 709 height 17
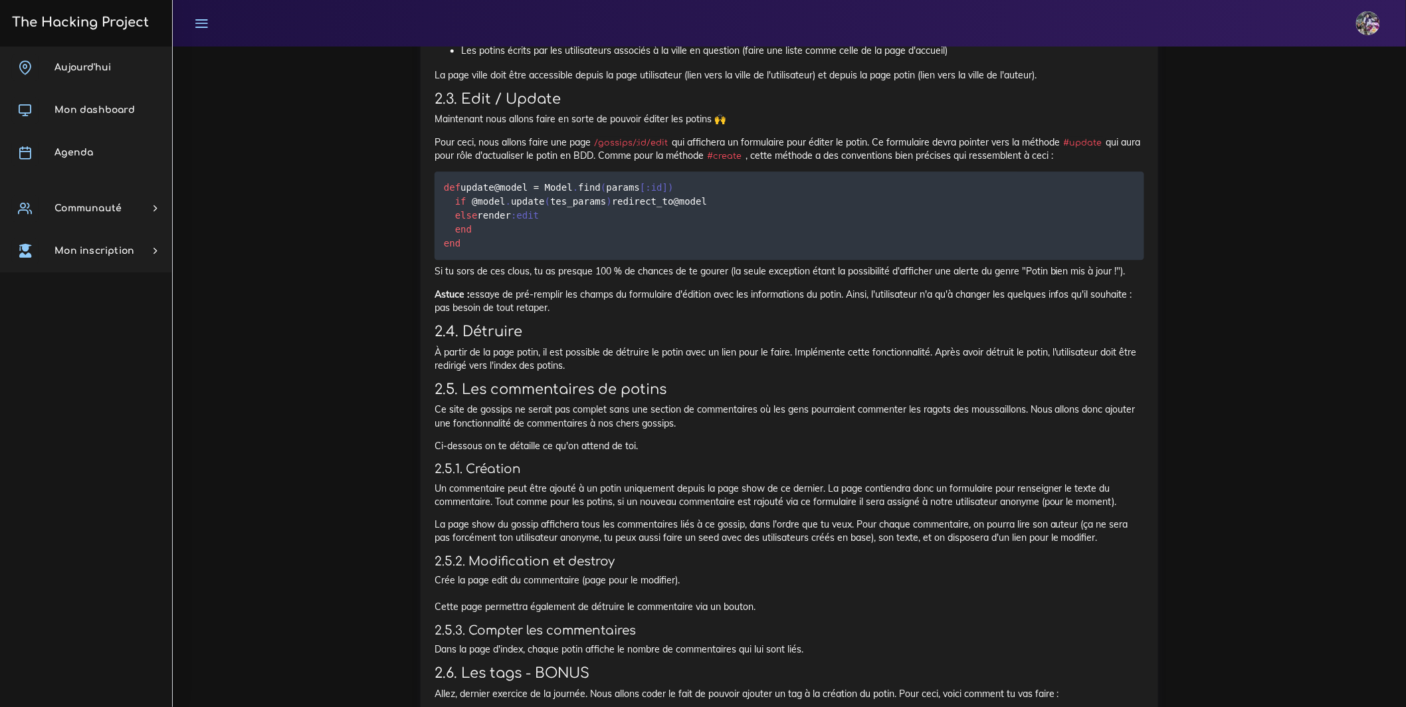
scroll to position [1565, 0]
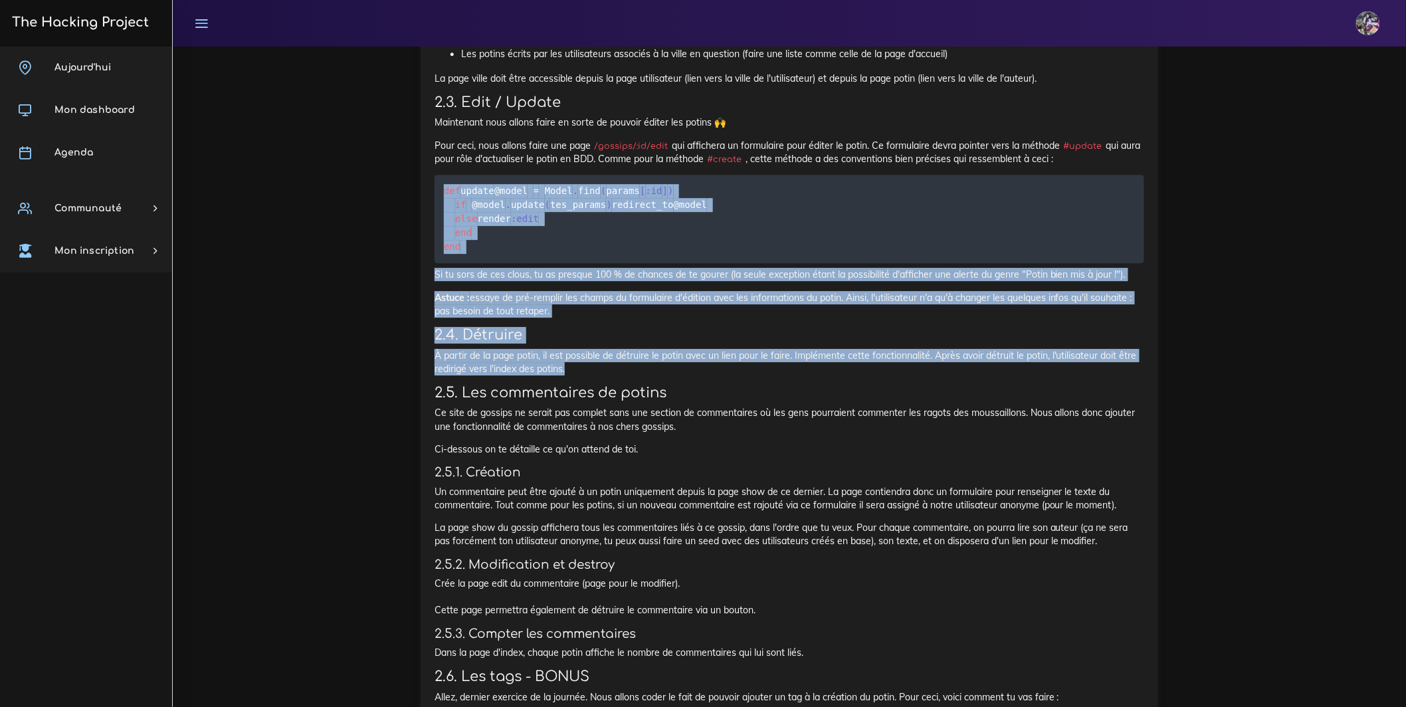
drag, startPoint x: 666, startPoint y: 574, endPoint x: 385, endPoint y: 327, distance: 373.7
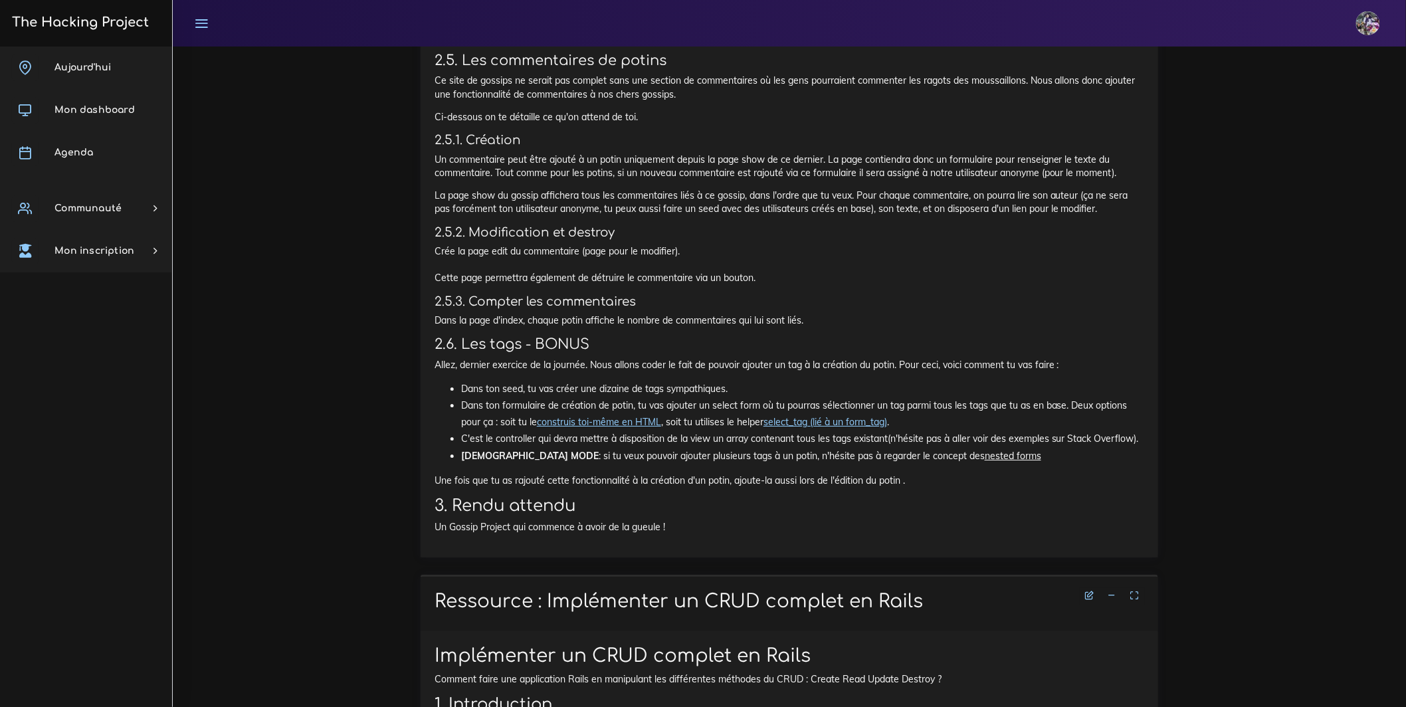
scroll to position [1898, 0]
drag, startPoint x: 460, startPoint y: 274, endPoint x: 793, endPoint y: 548, distance: 431.8
click at [793, 284] on p "Crée la page edit du commentaire (page pour le modifier). Cette page permettra …" at bounding box center [788, 264] width 709 height 41
drag, startPoint x: 460, startPoint y: 267, endPoint x: 709, endPoint y: 267, distance: 249.1
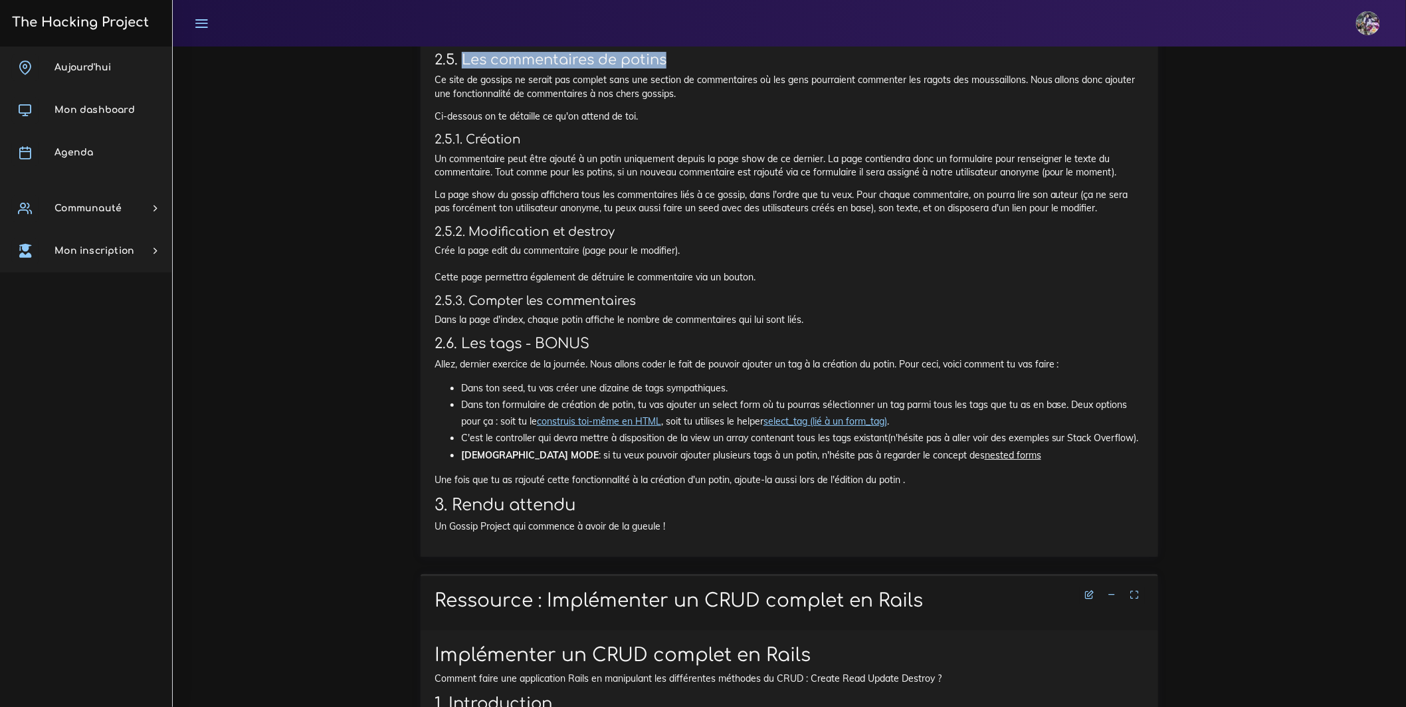
click at [709, 68] on h3 "2.5. Les commentaires de potins" at bounding box center [788, 60] width 709 height 17
click at [708, 68] on h3 "2.5. Les commentaires de potins" at bounding box center [788, 60] width 709 height 17
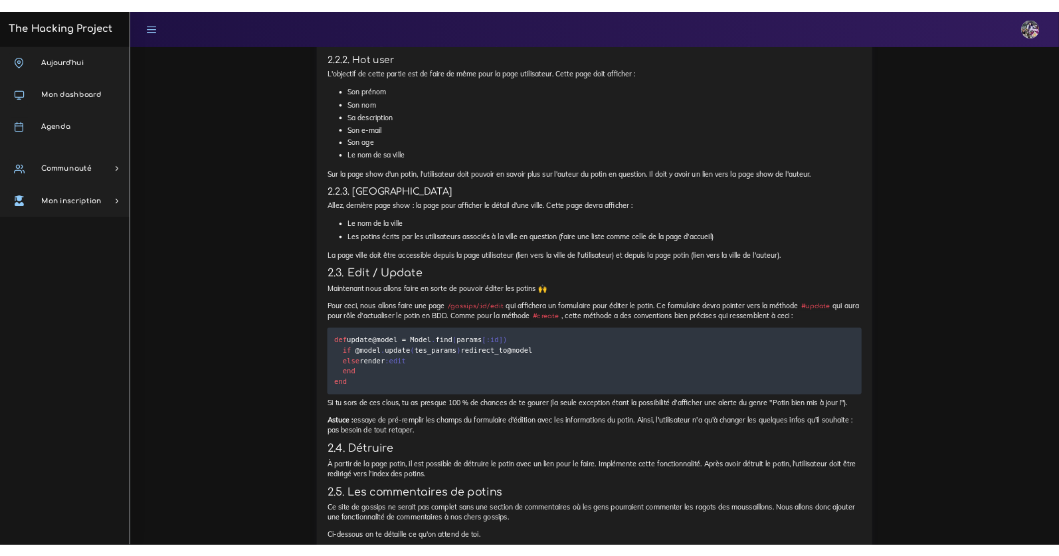
scroll to position [1303, 0]
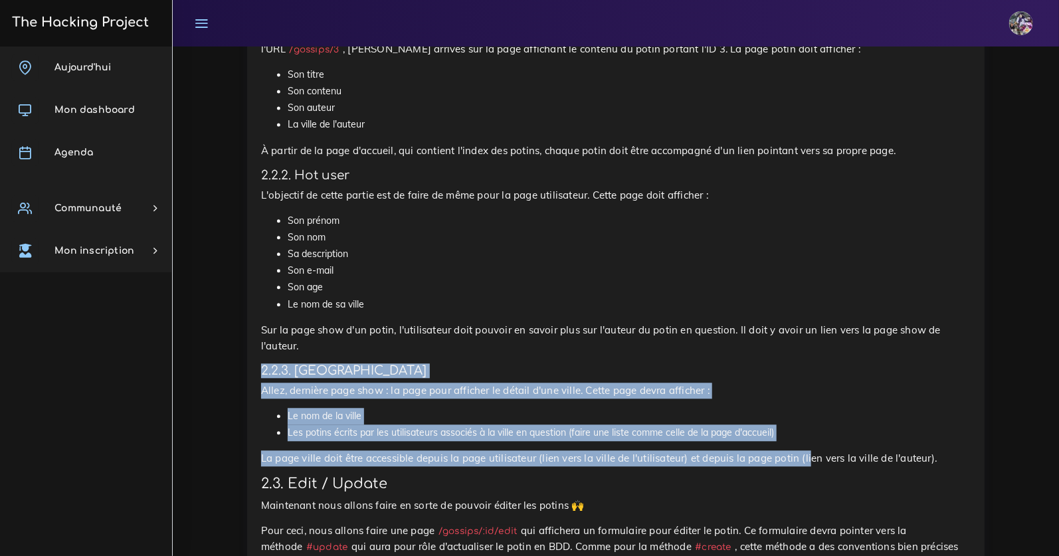
drag, startPoint x: 258, startPoint y: 373, endPoint x: 810, endPoint y: 452, distance: 557.1
click at [810, 452] on div "The Gossip Project : Full CRUD À The Hacking Project, il se passe plein de chos…" at bounding box center [615, 303] width 737 height 2169
click at [418, 405] on div "The Gossip Project : Full CRUD À The Hacking Project, il se passe plein de chos…" at bounding box center [615, 299] width 709 height 2132
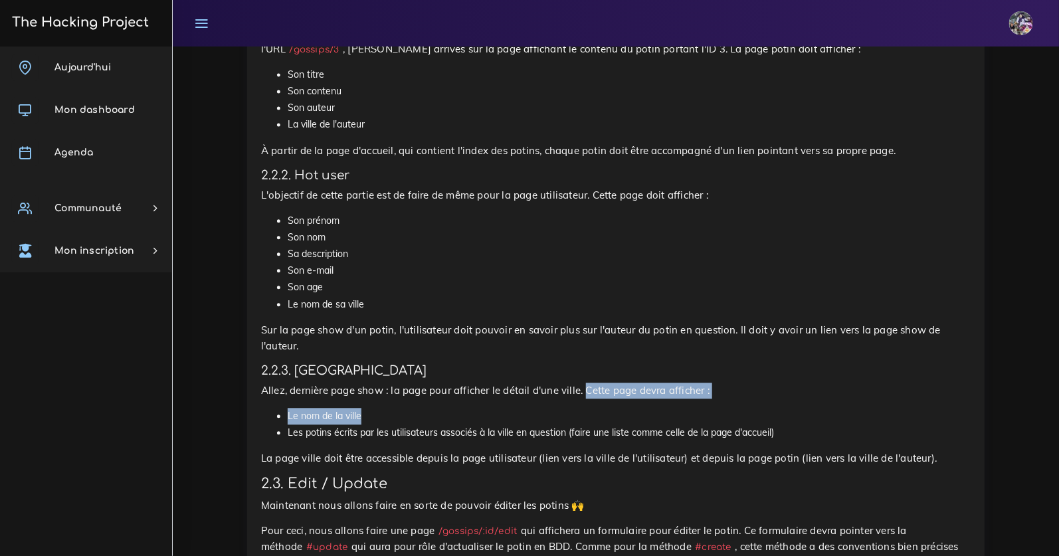
drag, startPoint x: 585, startPoint y: 389, endPoint x: 729, endPoint y: 410, distance: 145.6
click at [730, 411] on div "The Gossip Project : Full CRUD À The Hacking Project, il se passe plein de chos…" at bounding box center [615, 299] width 709 height 2132
click at [383, 416] on li "Le nom de la ville" at bounding box center [629, 416] width 683 height 17
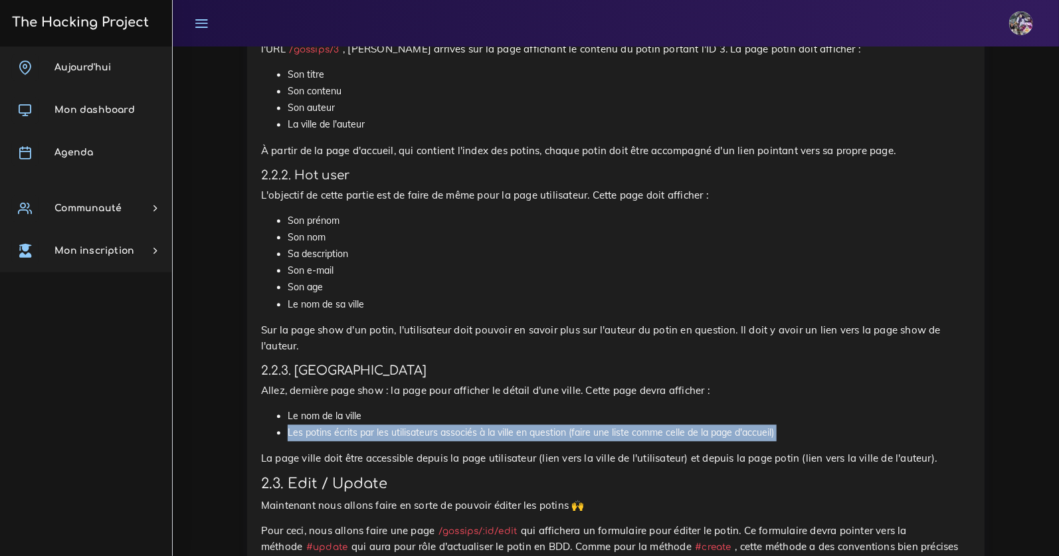
drag, startPoint x: 275, startPoint y: 433, endPoint x: 797, endPoint y: 444, distance: 522.2
click at [797, 444] on div "The Gossip Project : Full CRUD À The Hacking Project, il se passe plein de chos…" at bounding box center [615, 299] width 709 height 2132
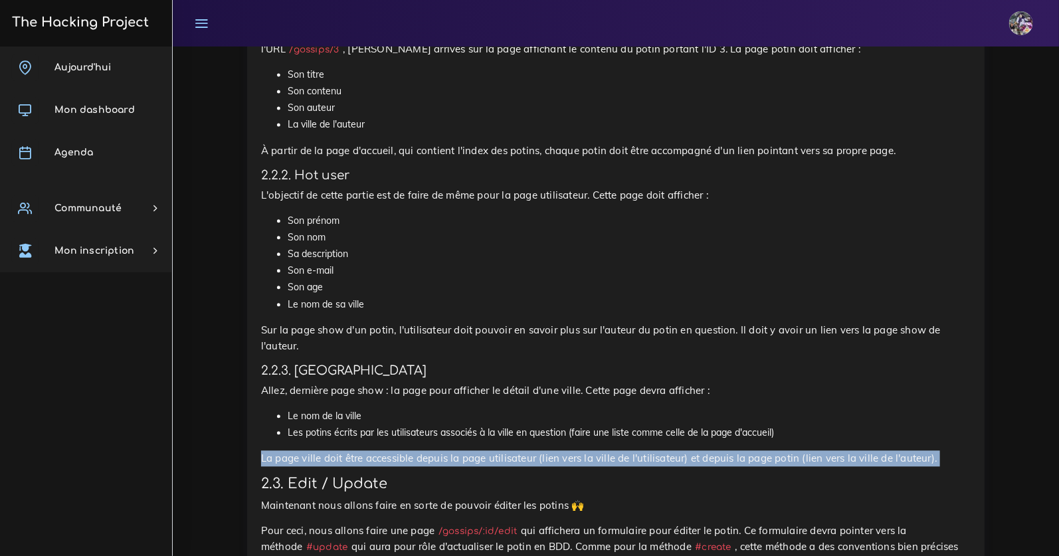
drag, startPoint x: 264, startPoint y: 456, endPoint x: 559, endPoint y: 470, distance: 295.3
click at [559, 470] on div "The Gossip Project : Full CRUD À The Hacking Project, il se passe plein de chos…" at bounding box center [615, 303] width 737 height 2169
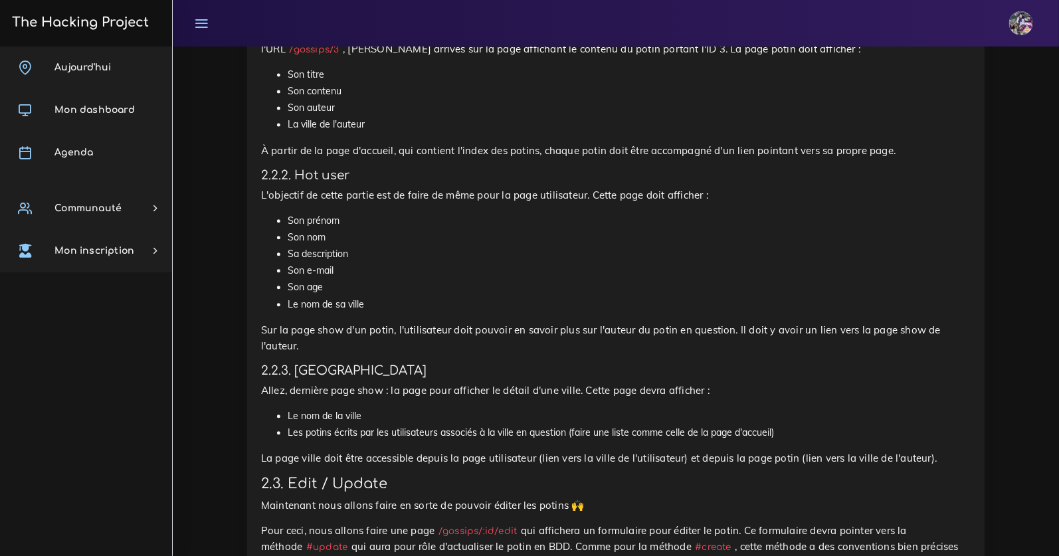
click at [935, 488] on h3 "2.3. Edit / Update" at bounding box center [615, 484] width 709 height 17
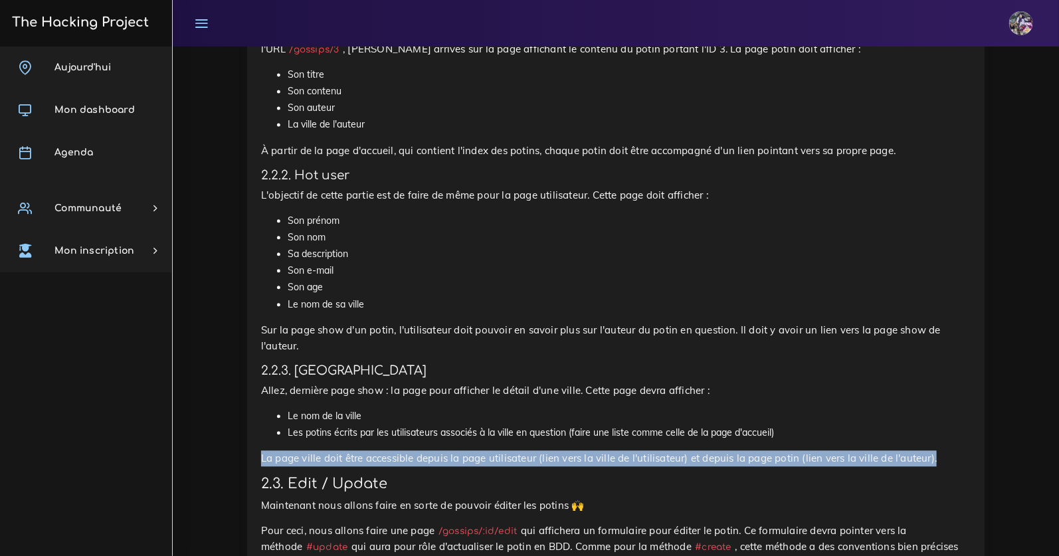
drag, startPoint x: 942, startPoint y: 460, endPoint x: 277, endPoint y: 446, distance: 665.1
click at [275, 447] on div "The Gossip Project : Full CRUD À The Hacking Project, il se passe plein de chos…" at bounding box center [615, 299] width 709 height 2132
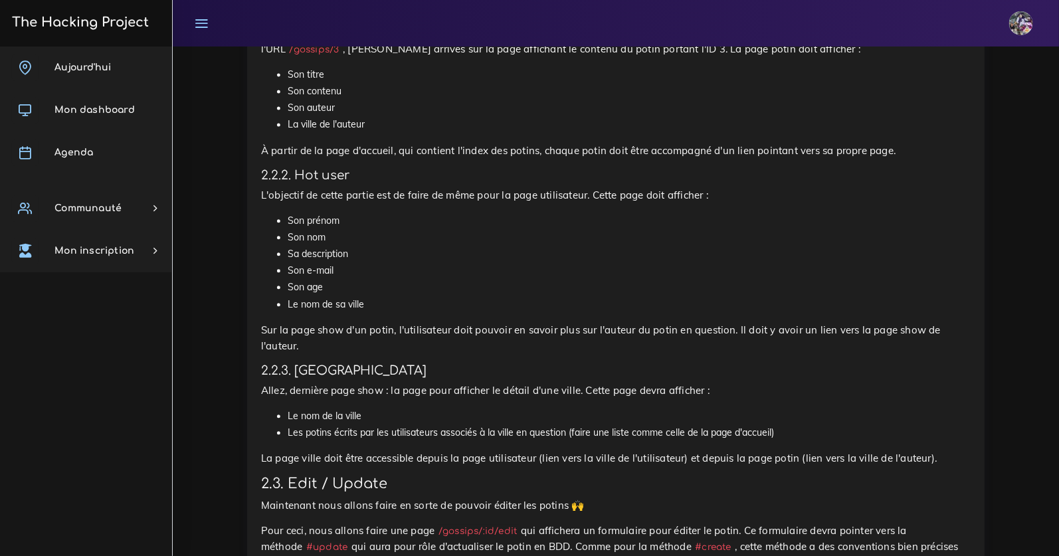
click at [563, 470] on div "The Gossip Project : Full CRUD À The Hacking Project, il se passe plein de chos…" at bounding box center [615, 299] width 709 height 2132
